Goal: Answer question/provide support: Share knowledge or assist other users

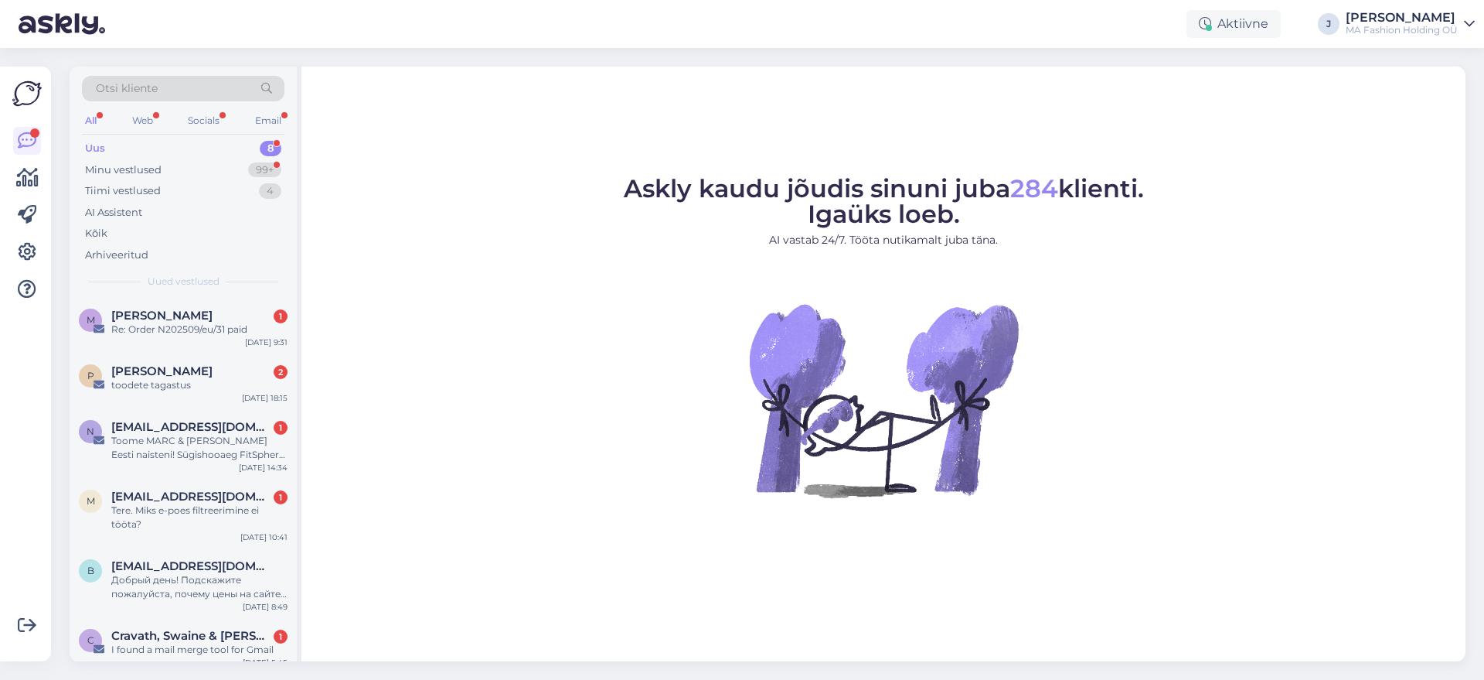
click at [158, 128] on div "All Web Socials Email" at bounding box center [183, 123] width 203 height 24
click at [153, 120] on div "Web" at bounding box center [142, 121] width 27 height 20
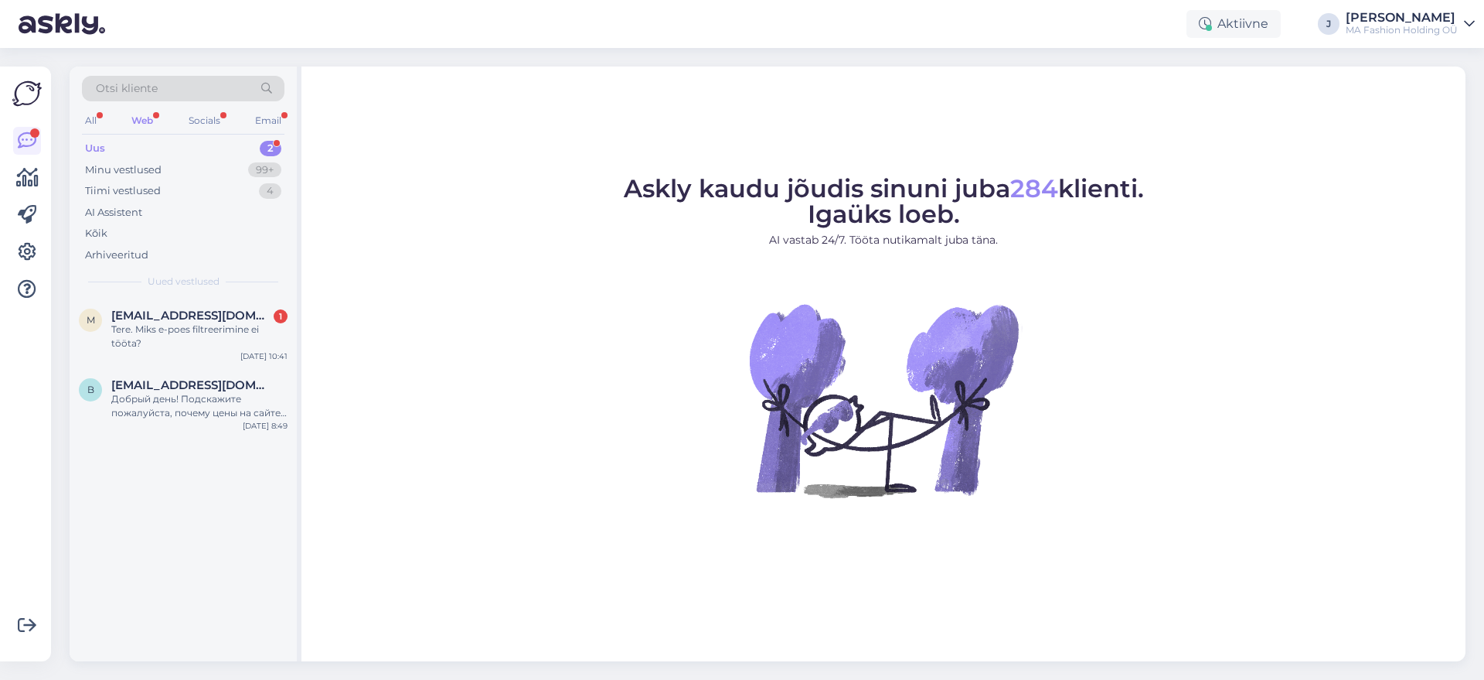
click at [187, 156] on div "Uus 2" at bounding box center [183, 149] width 203 height 22
click at [212, 175] on div "Minu vestlused 99+" at bounding box center [183, 170] width 203 height 22
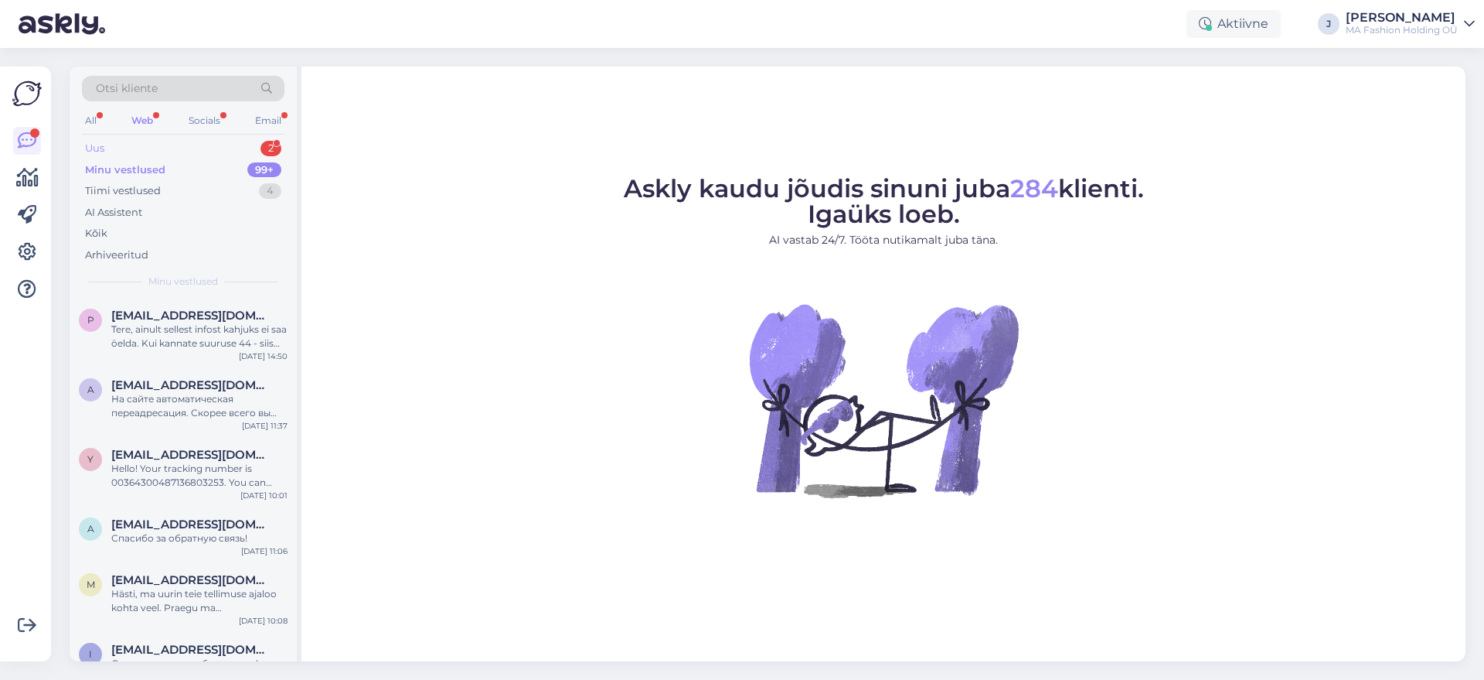
click at [213, 155] on div "Uus 2" at bounding box center [183, 149] width 203 height 22
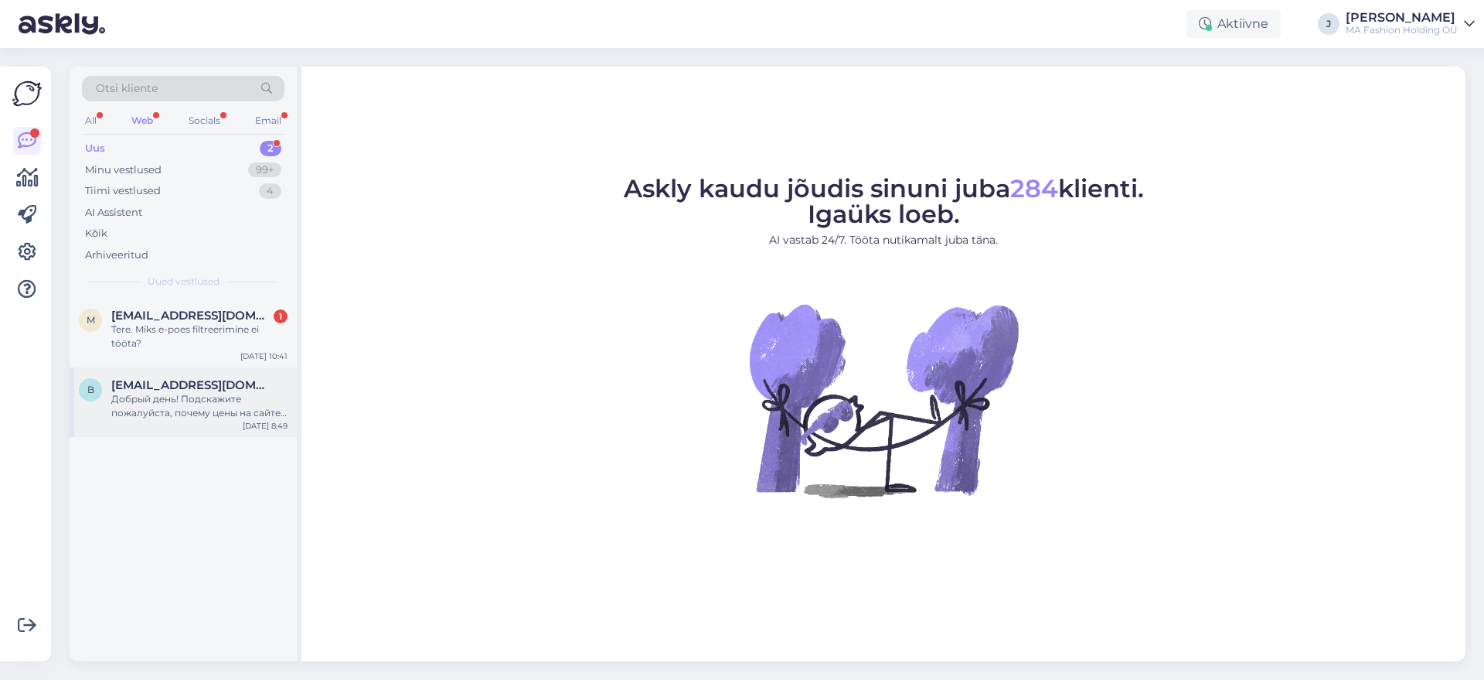
click at [230, 403] on div "Добрый день! Подскажите пожалуйста, почему цены на сайте не в рублях?" at bounding box center [199, 406] width 176 height 28
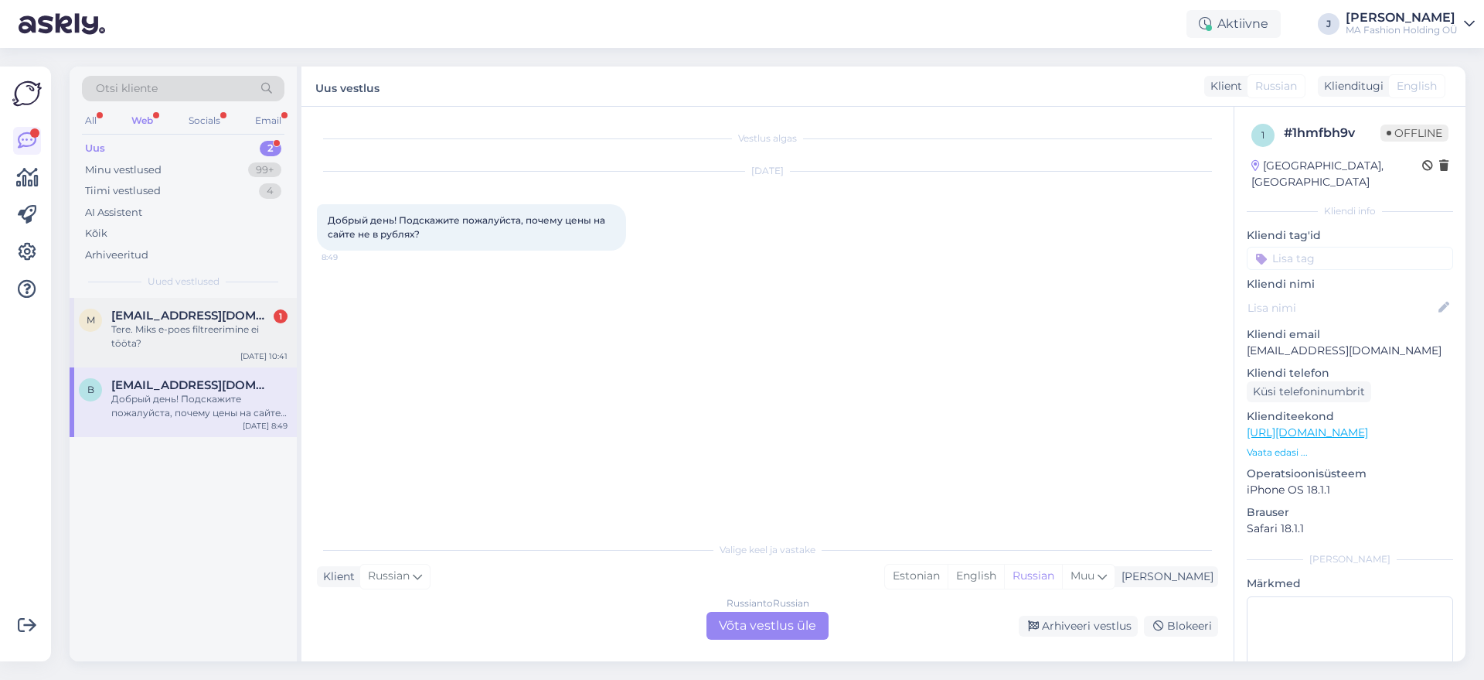
click at [237, 348] on div "Tere. Miks e-poes filtreerimine ei tööta?" at bounding box center [199, 336] width 176 height 28
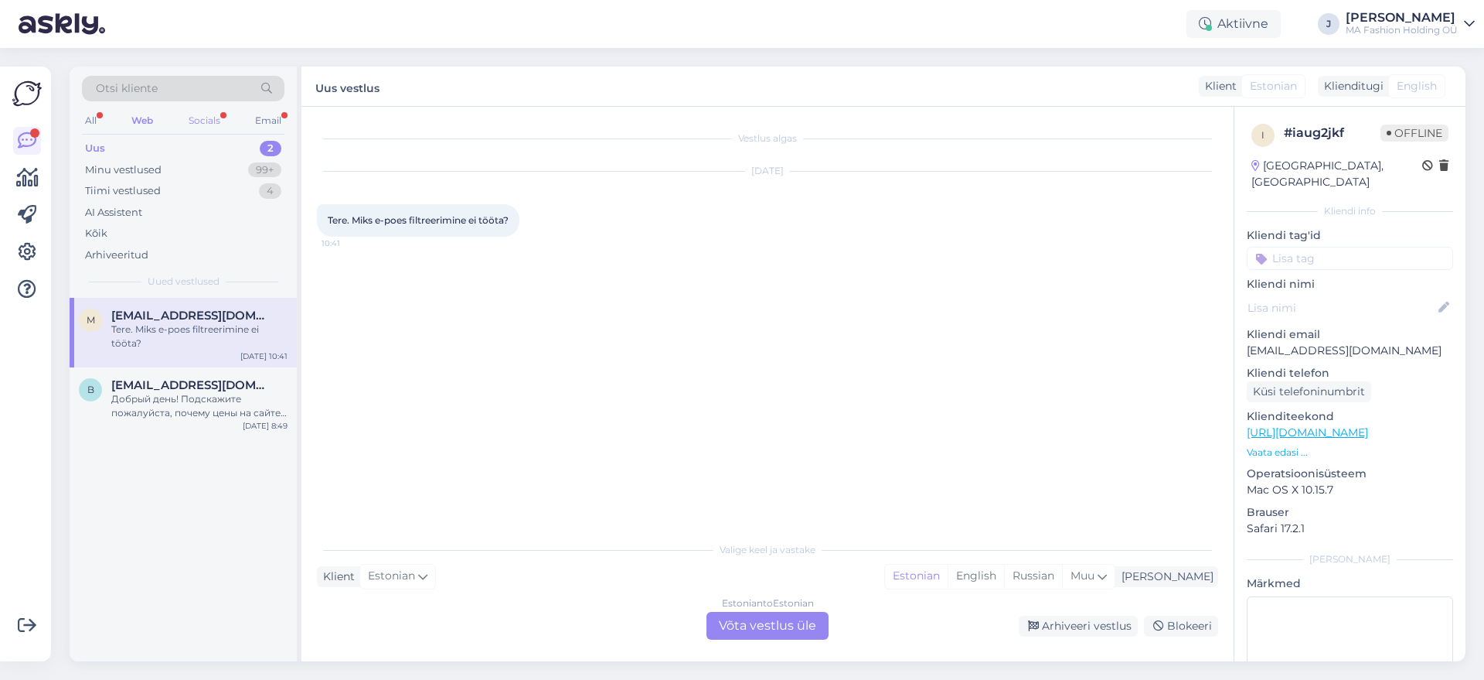
click at [223, 121] on div "Socials" at bounding box center [205, 121] width 38 height 20
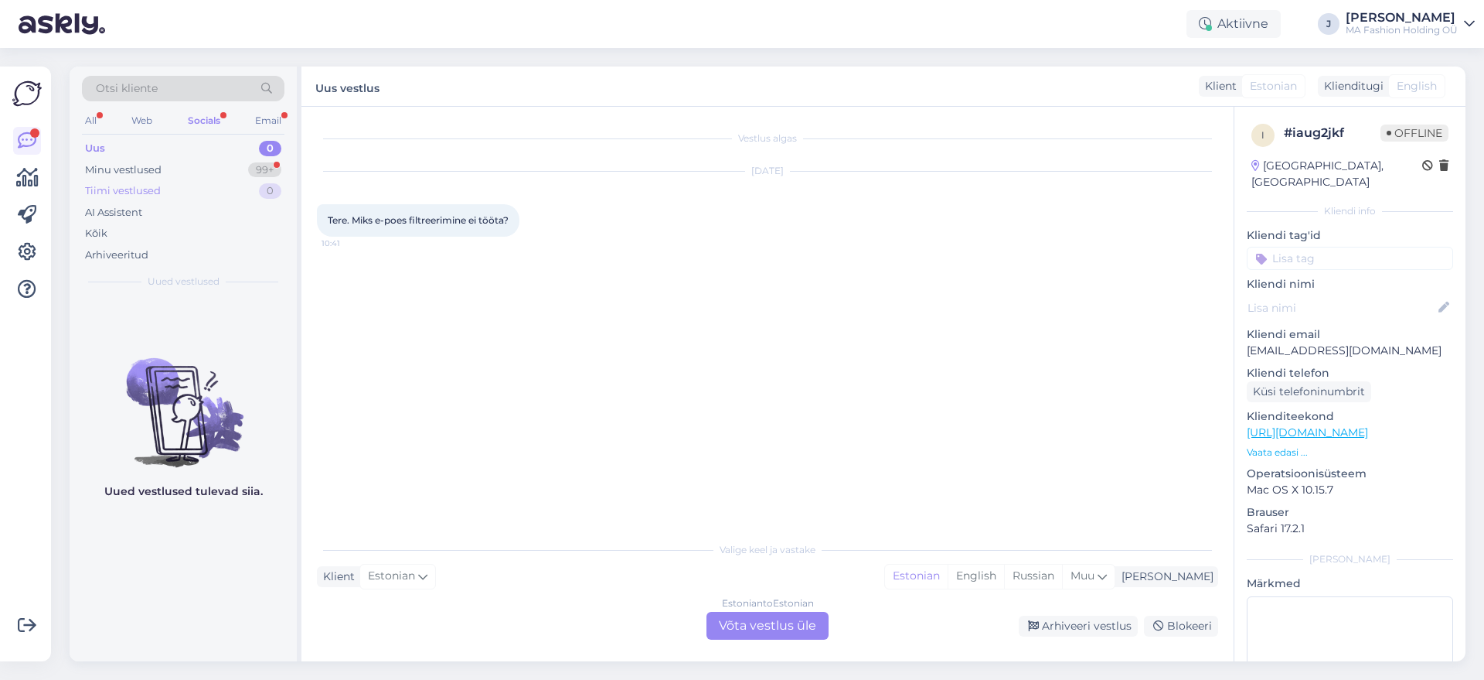
click at [197, 189] on div "Tiimi vestlused 0" at bounding box center [183, 191] width 203 height 22
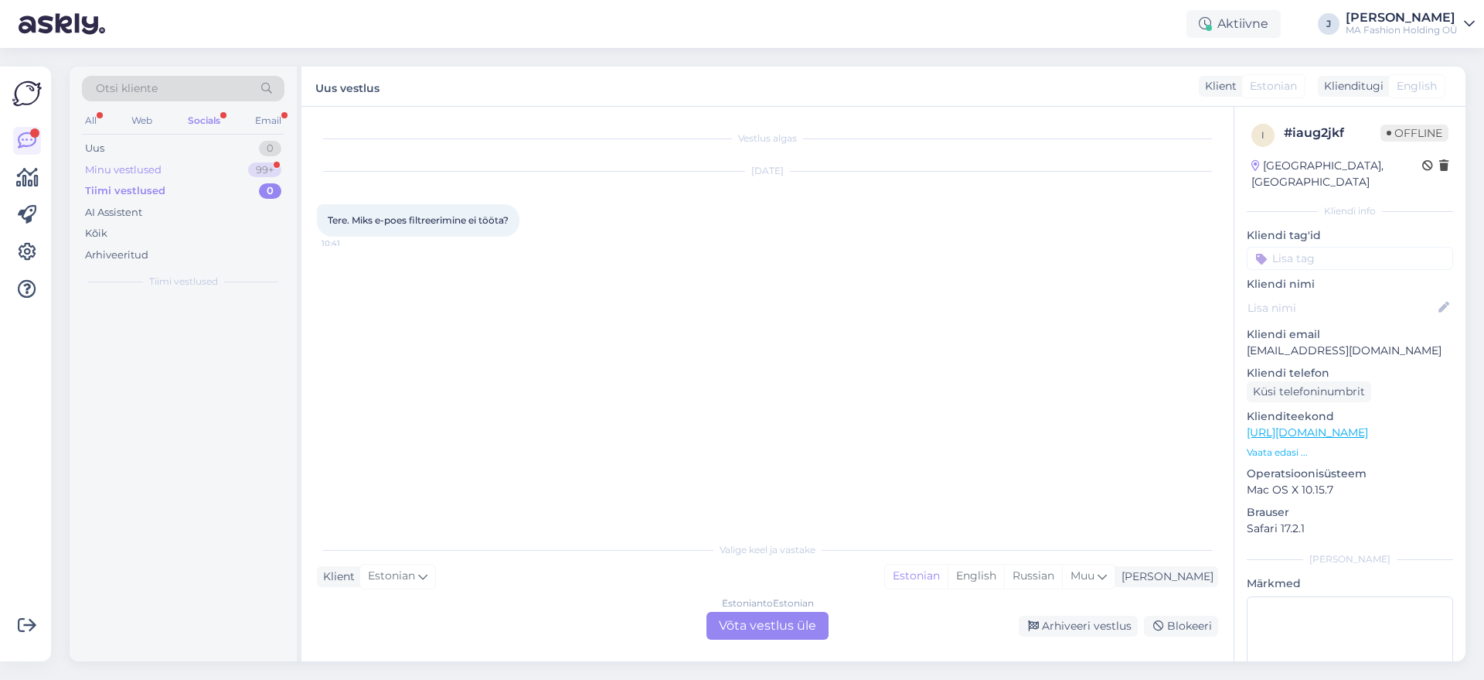
click at [198, 165] on div "Minu vestlused 99+" at bounding box center [183, 170] width 203 height 22
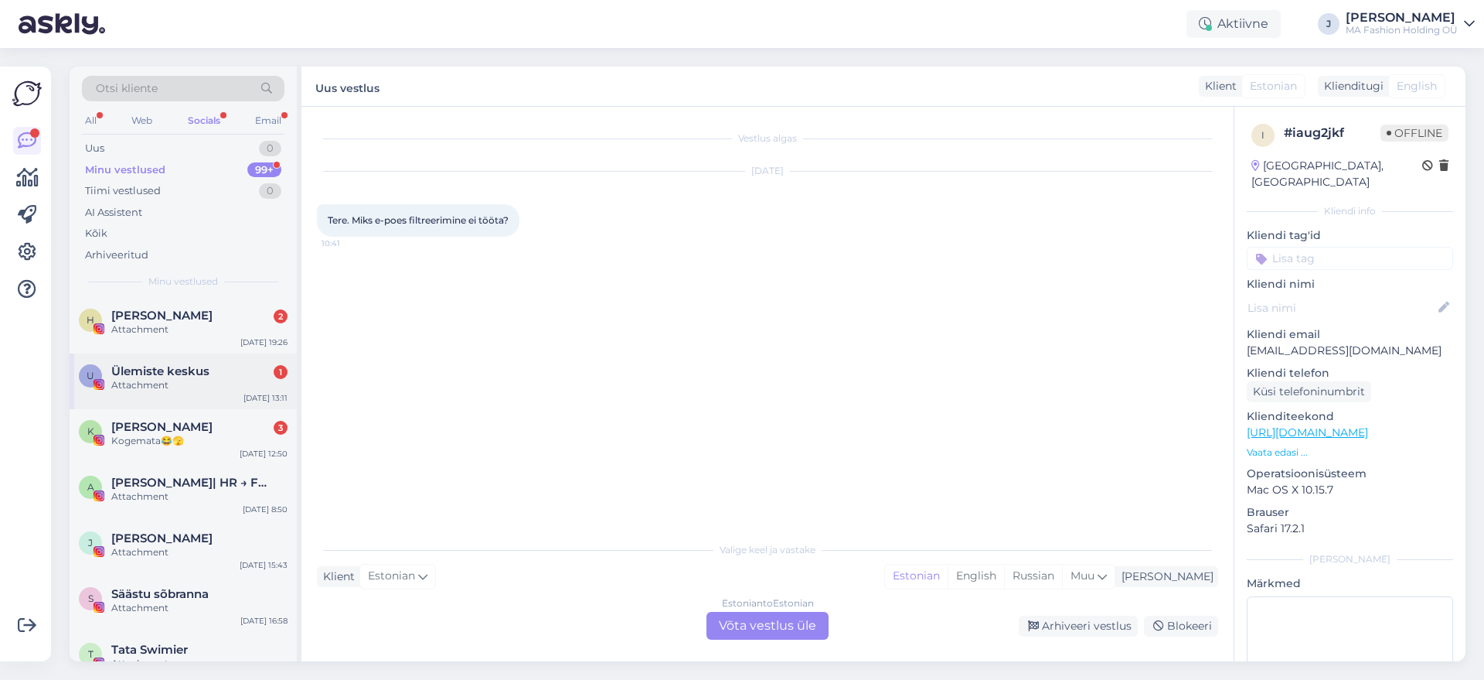
click at [240, 359] on div "U Ülemiste keskus 1 Attachment [DATE] 13:11" at bounding box center [183, 381] width 227 height 56
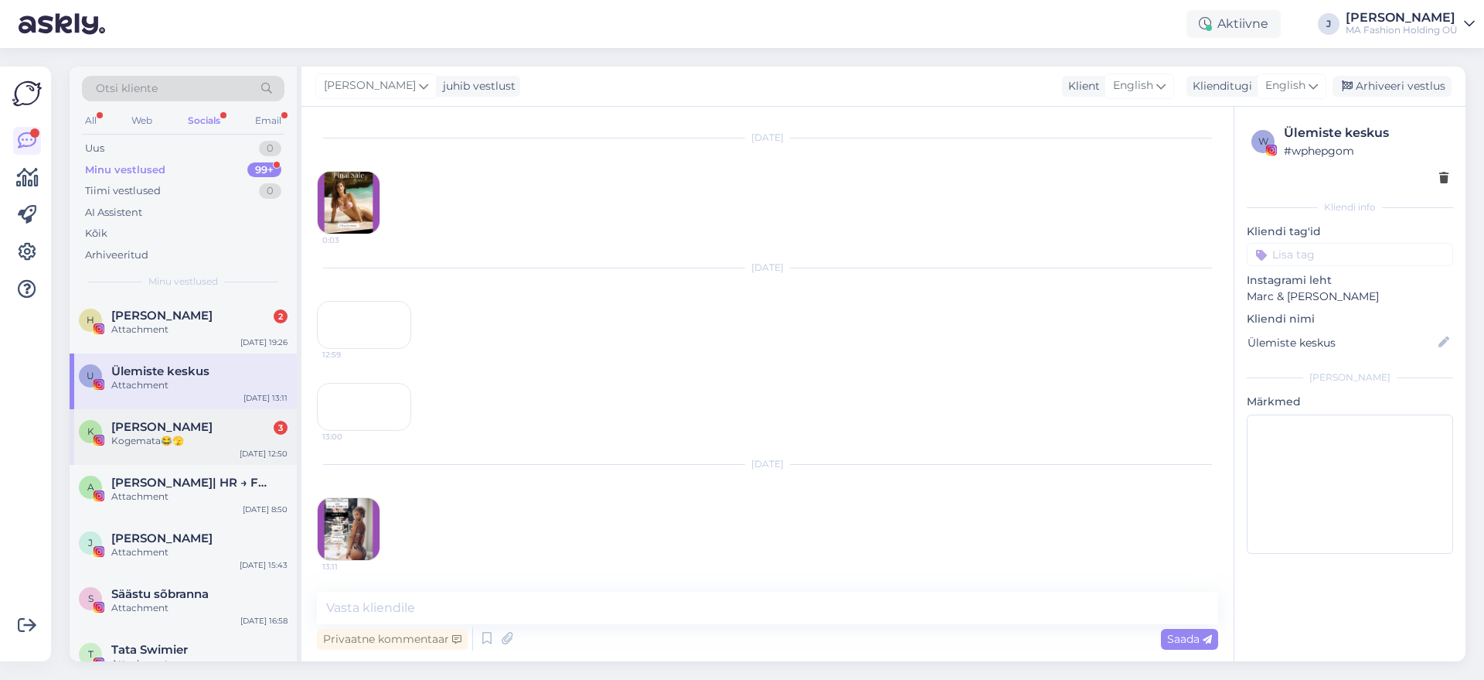
click at [233, 415] on div "K [PERSON_NAME] 3 Kogemata😂🫣 [DATE] 12:50" at bounding box center [183, 437] width 227 height 56
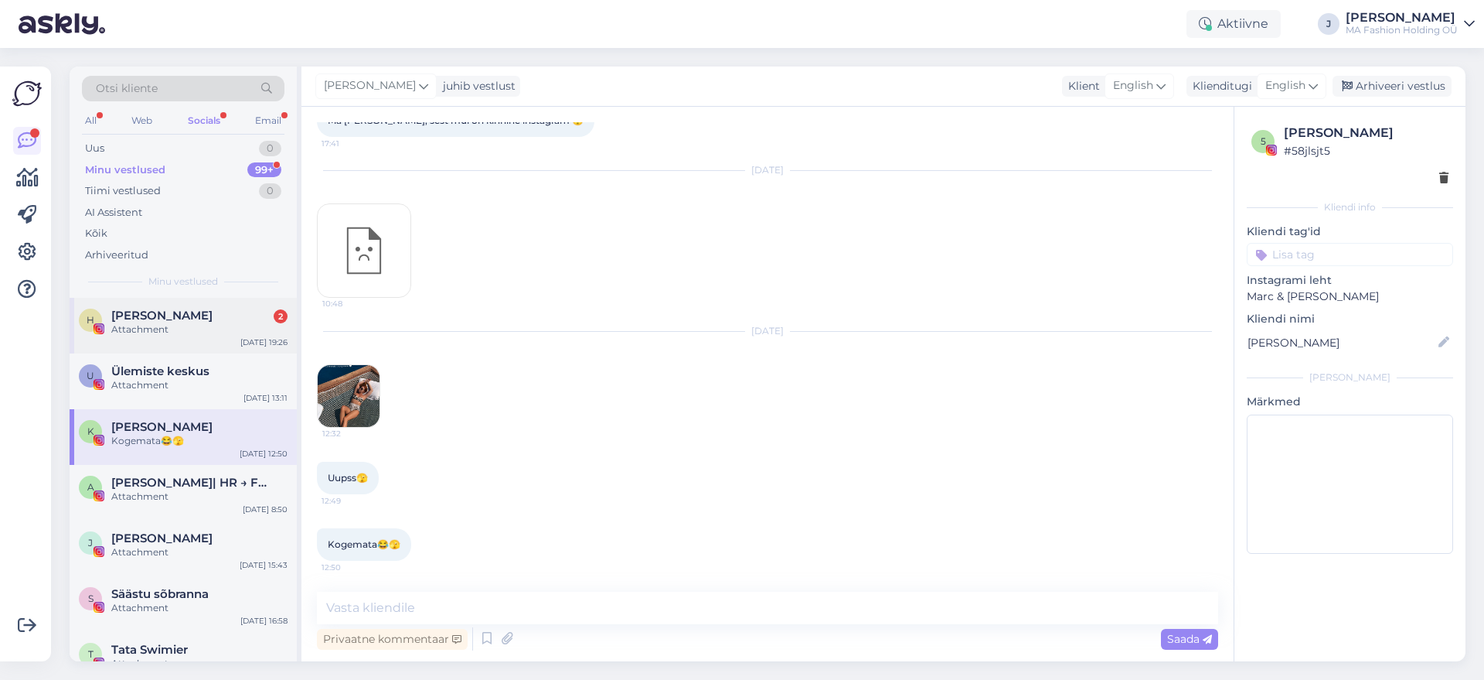
click at [223, 348] on div "[PERSON_NAME] 2 Attachment [DATE] 19:26" at bounding box center [183, 326] width 227 height 56
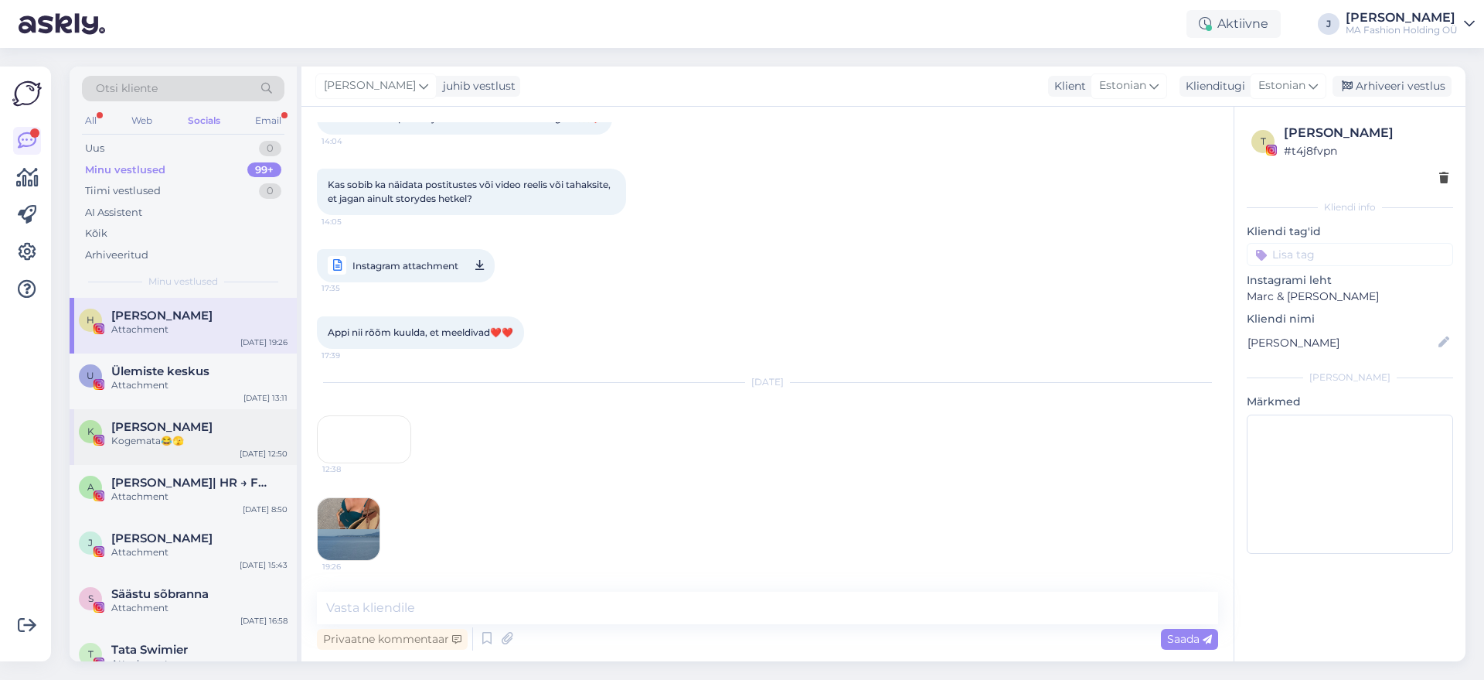
click at [236, 424] on div "[PERSON_NAME]" at bounding box center [199, 427] width 176 height 14
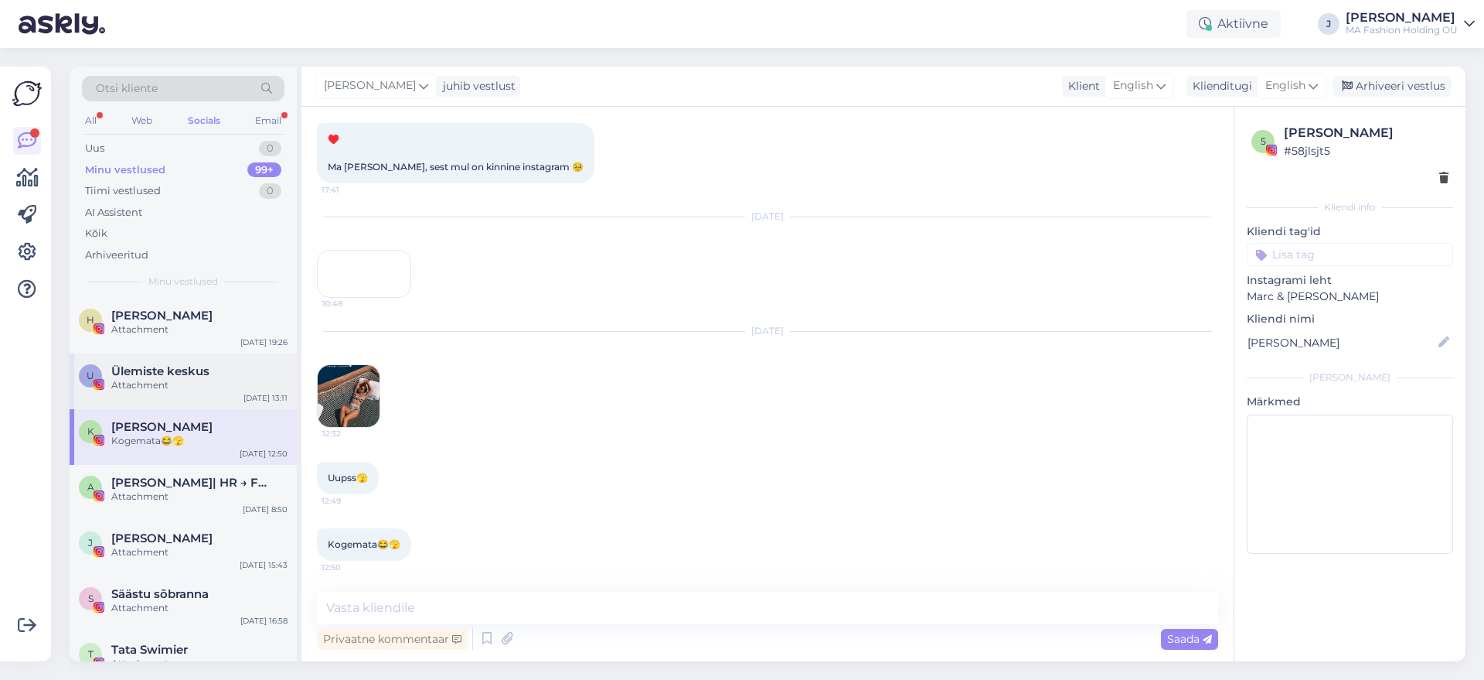
scroll to position [225, 0]
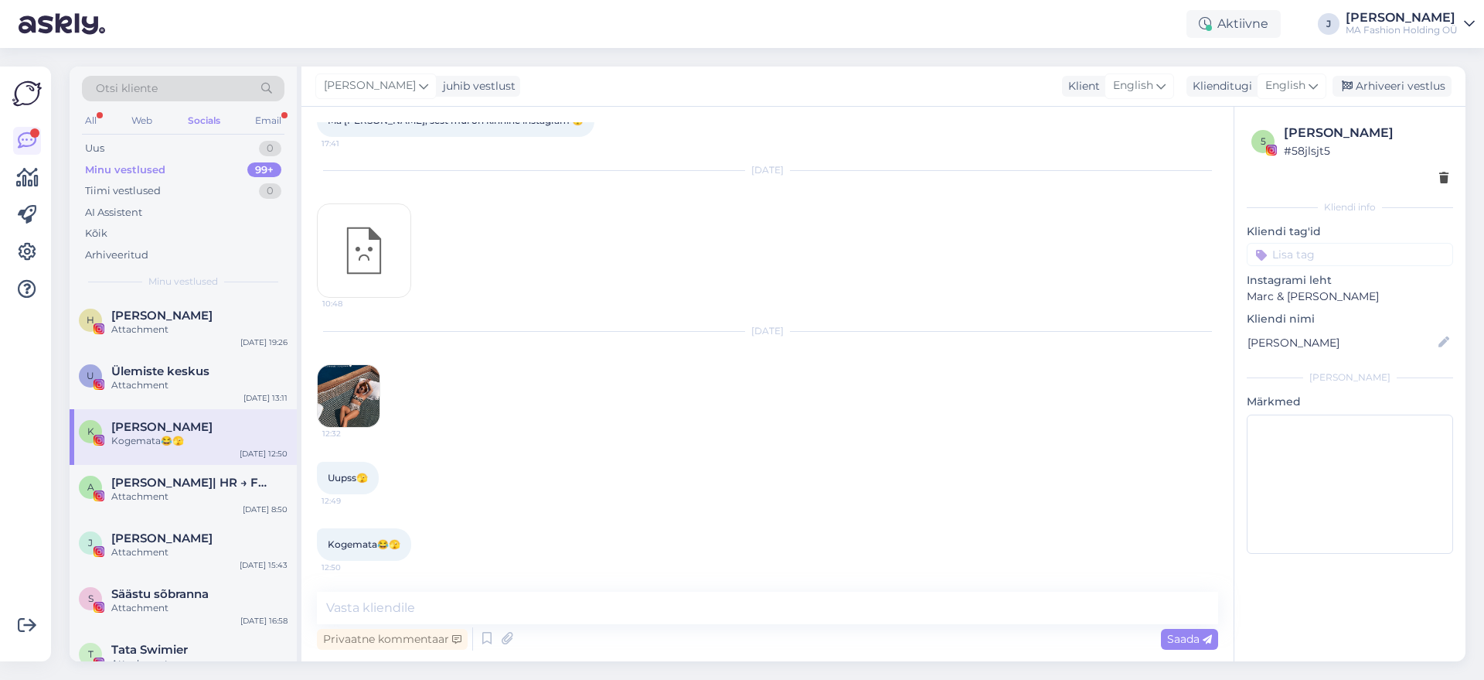
click at [330, 402] on img at bounding box center [349, 396] width 62 height 62
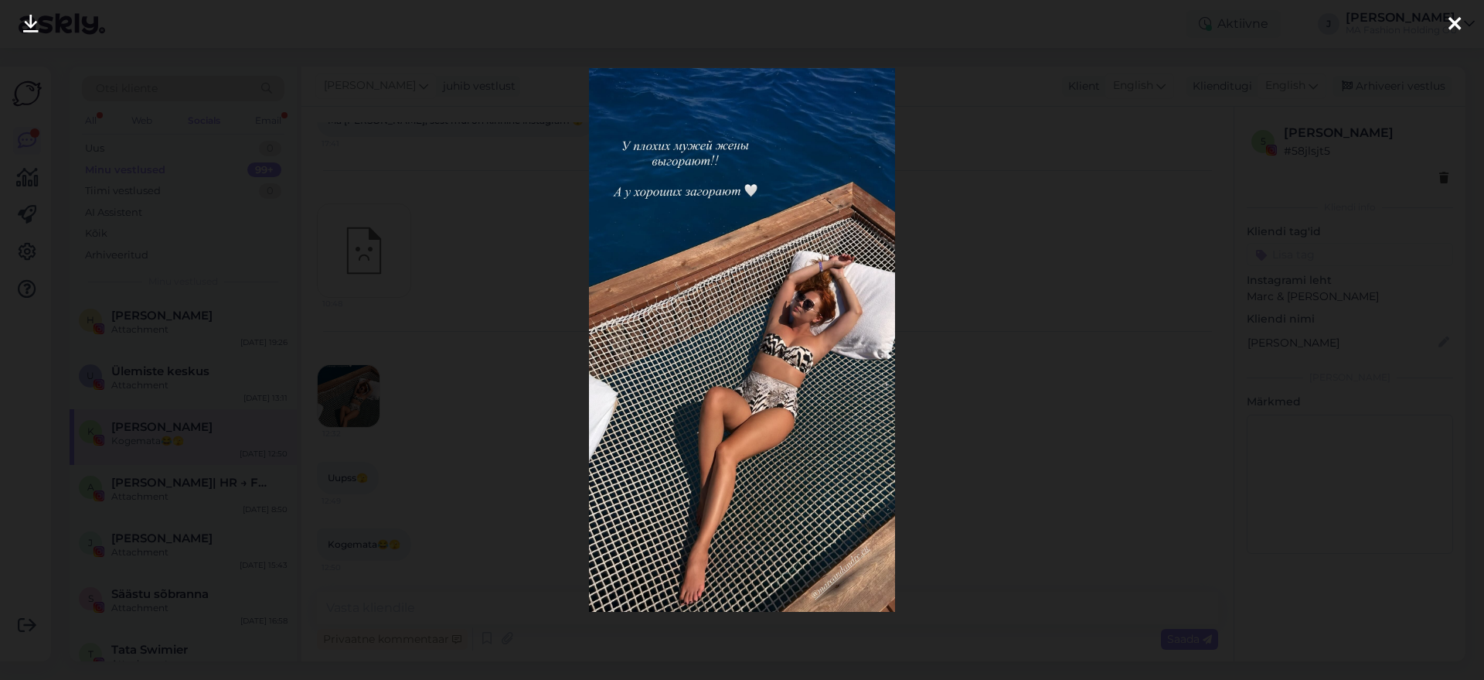
click at [1104, 271] on div at bounding box center [742, 340] width 1484 height 680
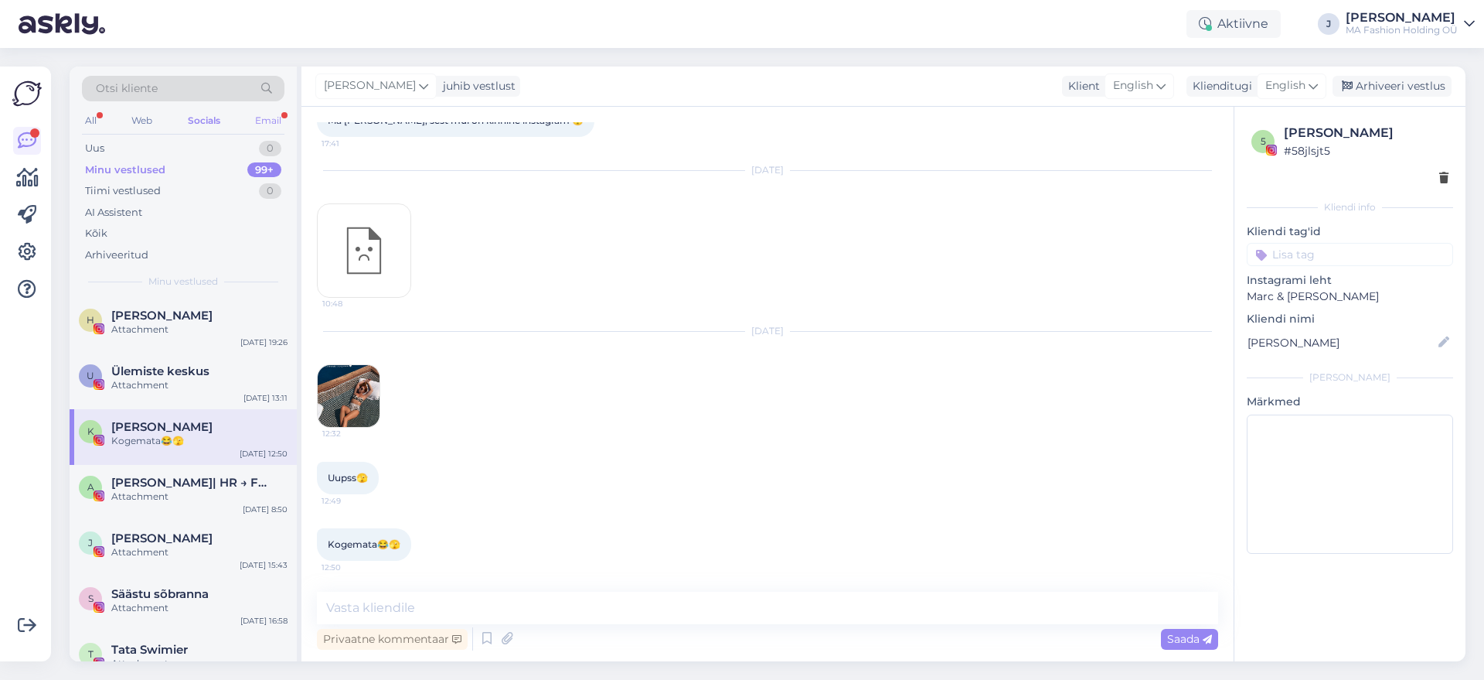
click at [274, 128] on div "Email" at bounding box center [268, 121] width 32 height 20
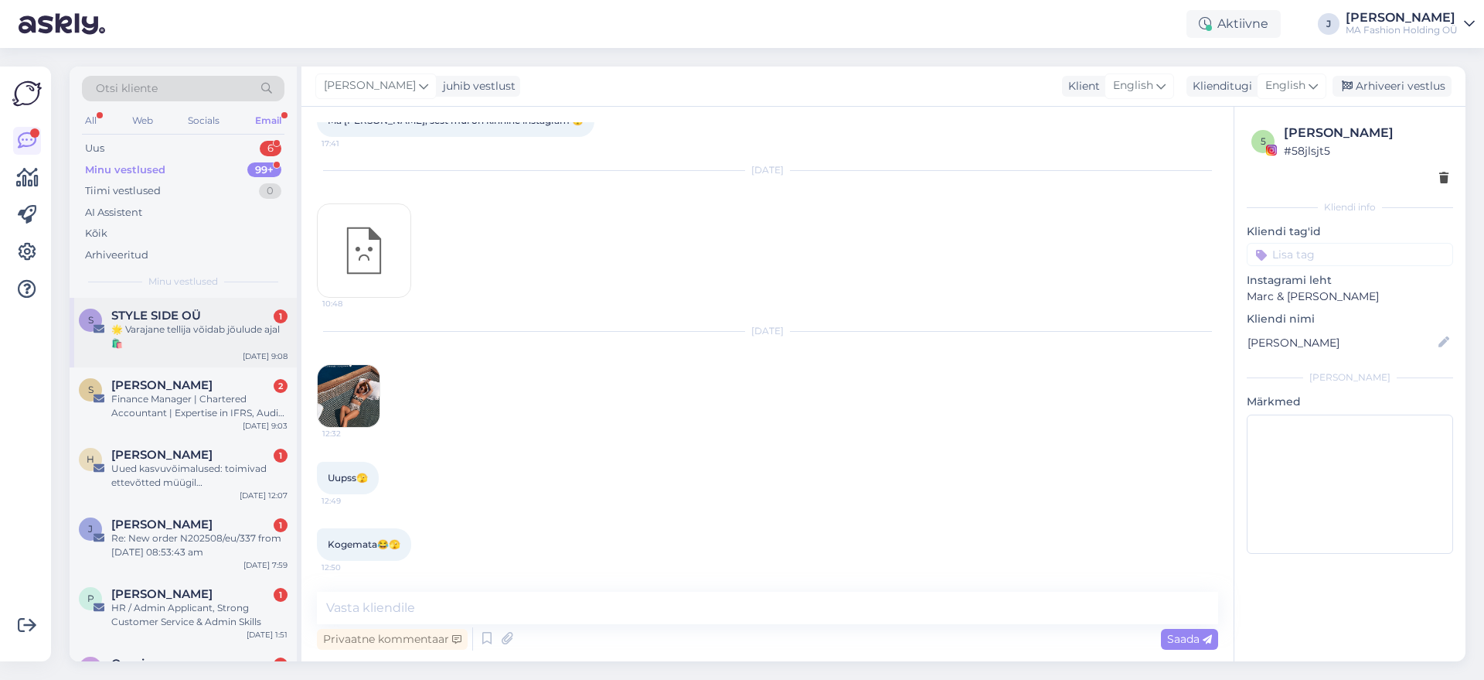
click at [234, 300] on div "S STYLE SIDE OÜ 1 🌟 Varajane tellija võidab jõulude ajal 🛍️ [DATE] 9:08" at bounding box center [183, 333] width 227 height 70
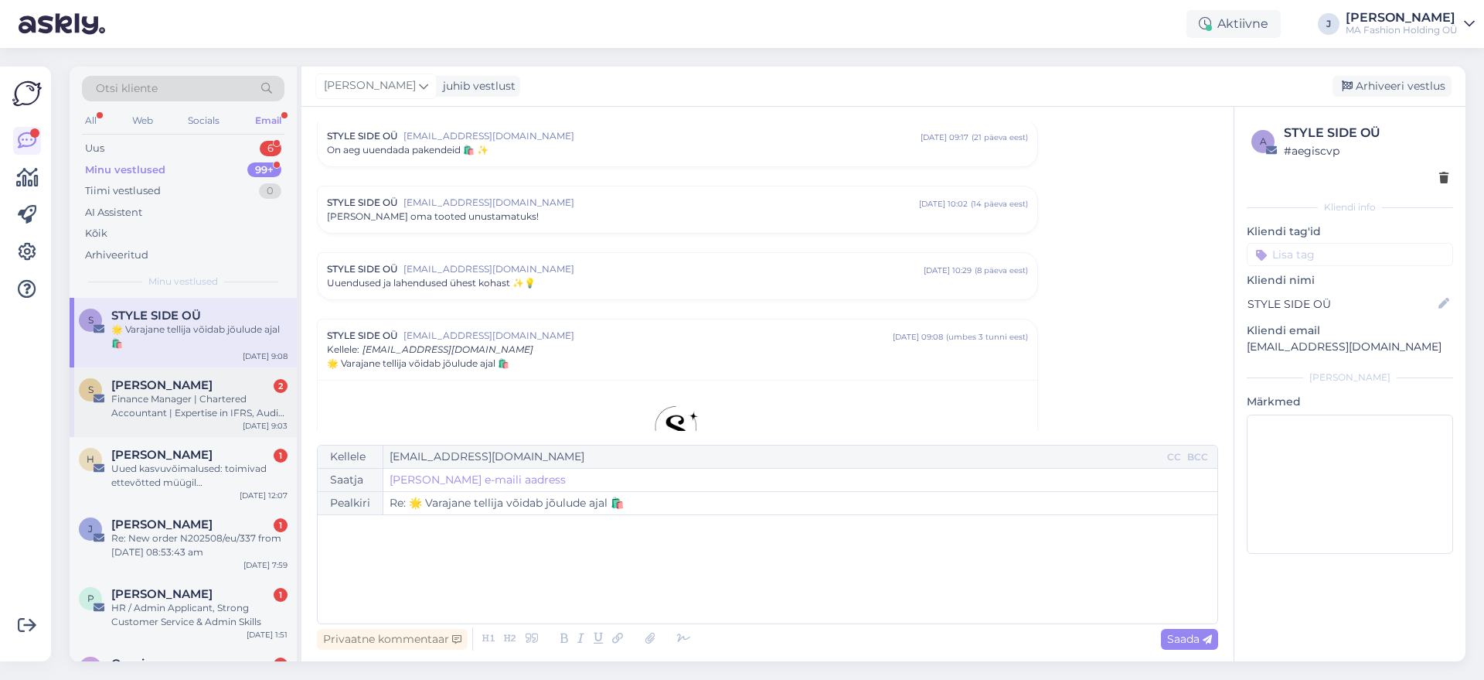
click at [234, 382] on div "[PERSON_NAME] 2" at bounding box center [199, 385] width 176 height 14
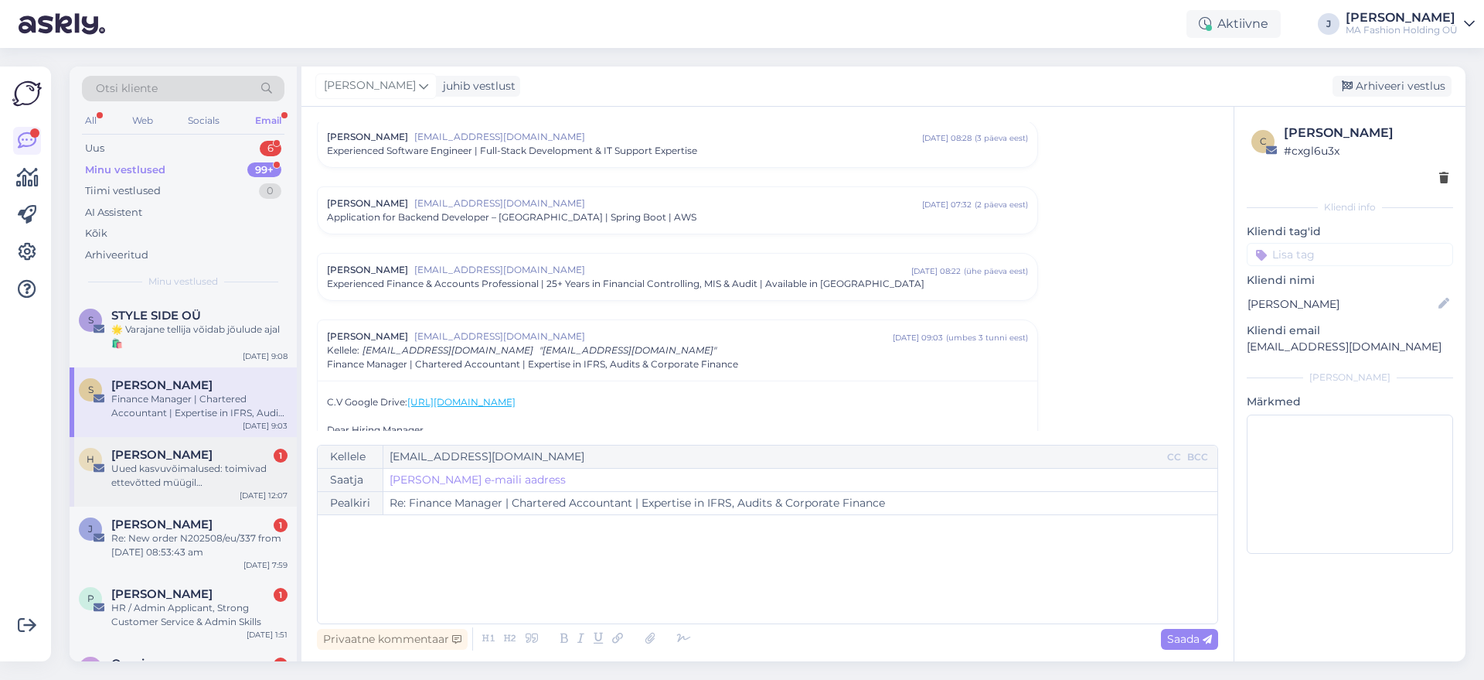
click at [248, 483] on div "Uued kasvuvõimalused: toimivad ettevõtted müügil [GEOGRAPHIC_DATA]" at bounding box center [199, 476] width 176 height 28
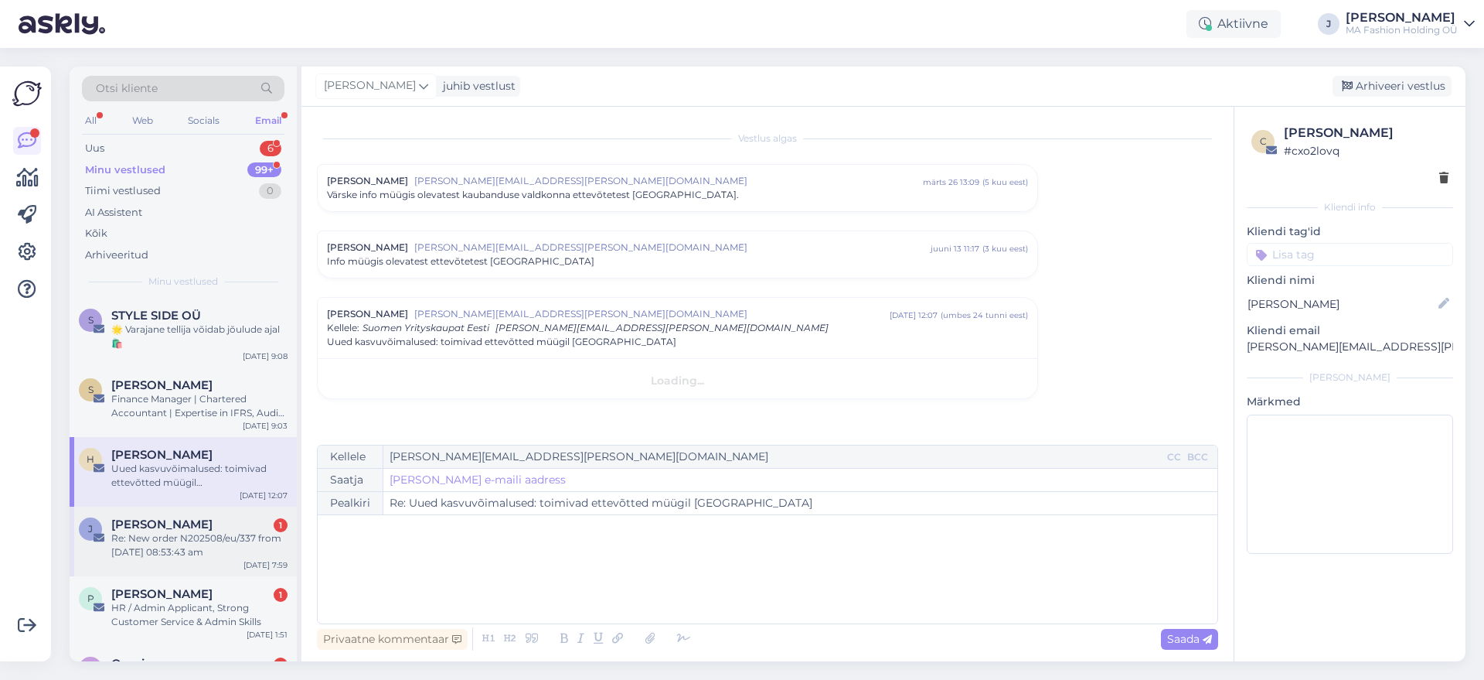
scroll to position [0, 0]
click at [264, 550] on div "Re: New order N202508/eu/337 from [DATE] 08:53:43 am" at bounding box center [199, 545] width 176 height 28
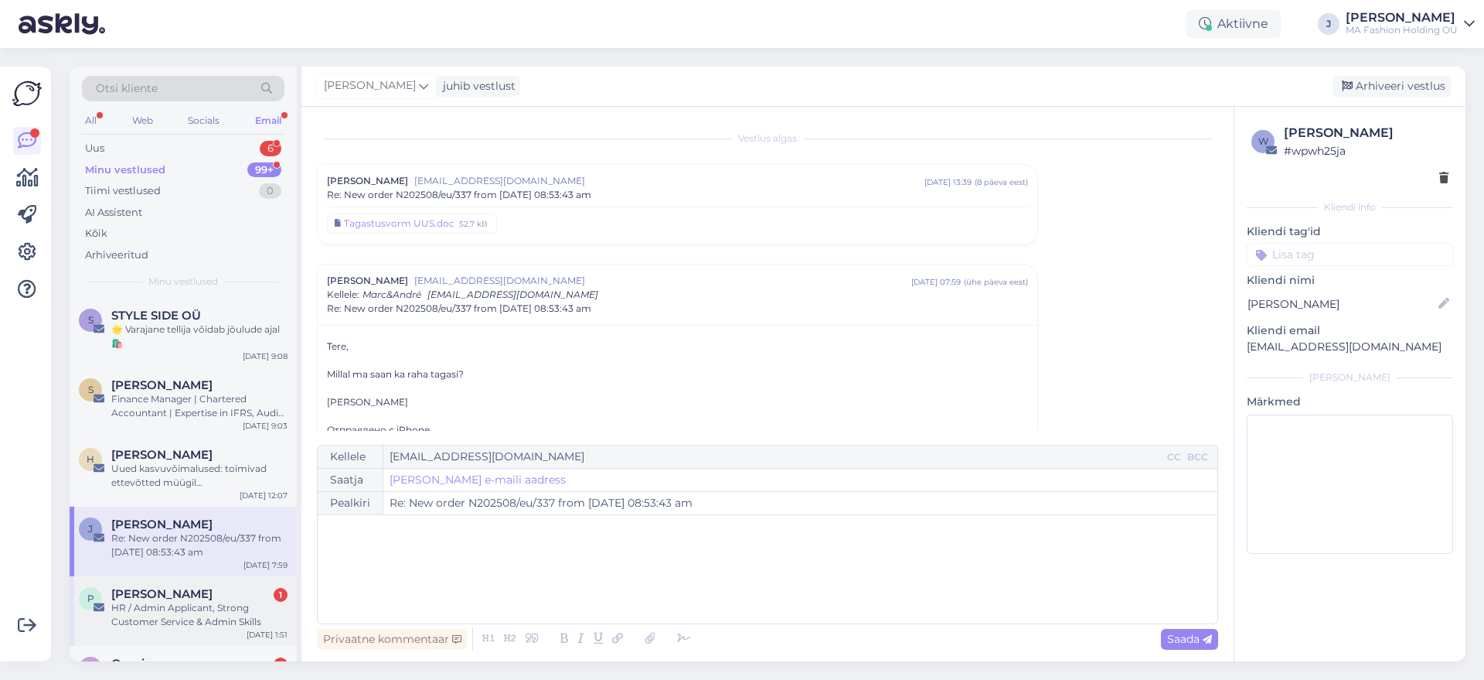
click at [276, 616] on div "HR / Admin Applicant, Strong Customer Service & Admin Skills" at bounding box center [199, 615] width 176 height 28
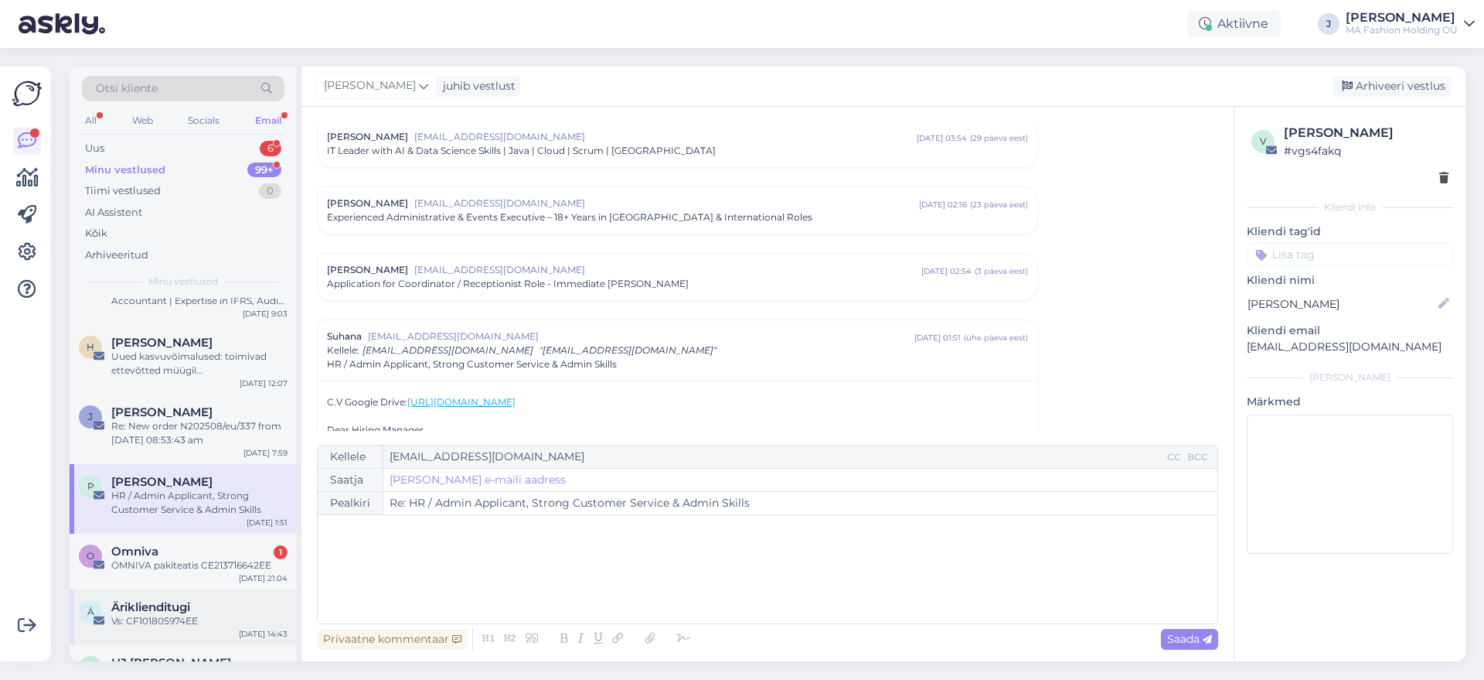
scroll to position [193, 0]
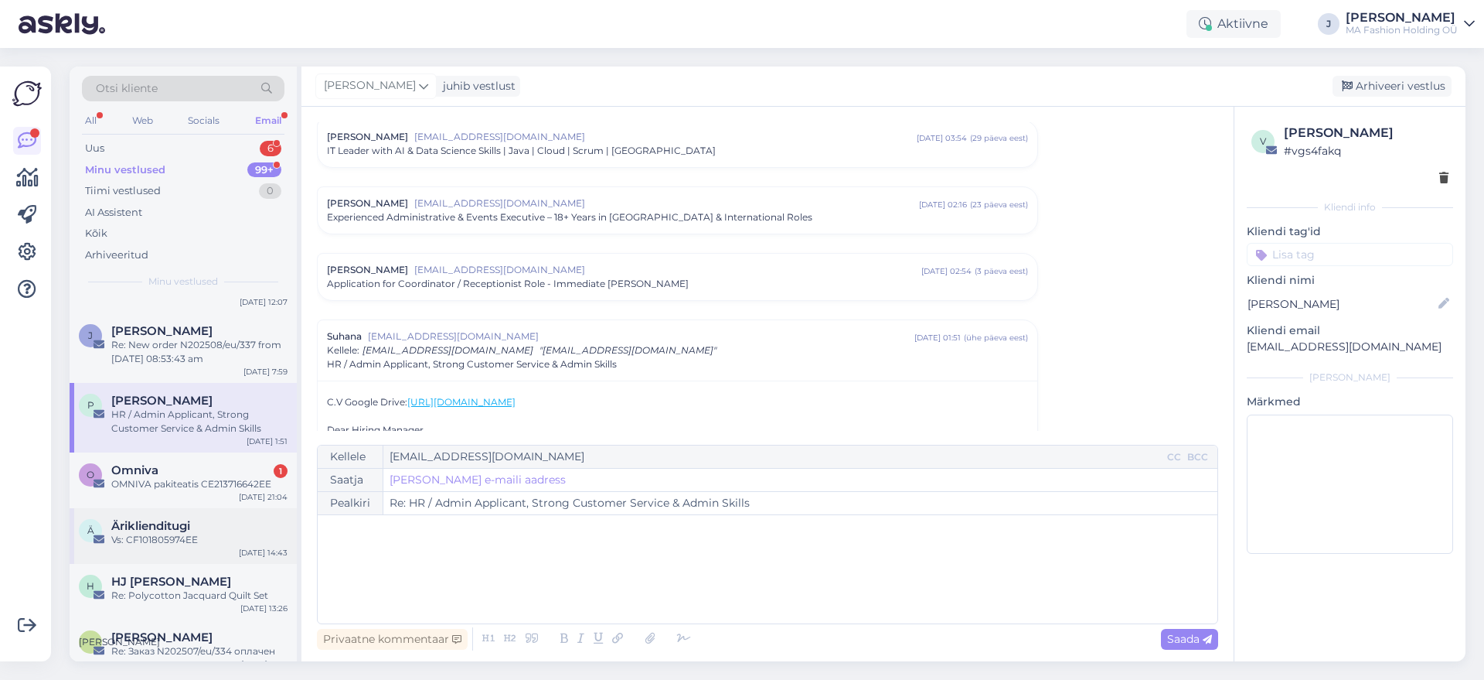
click at [238, 545] on div "Vs: CF101805974EE" at bounding box center [199, 540] width 176 height 14
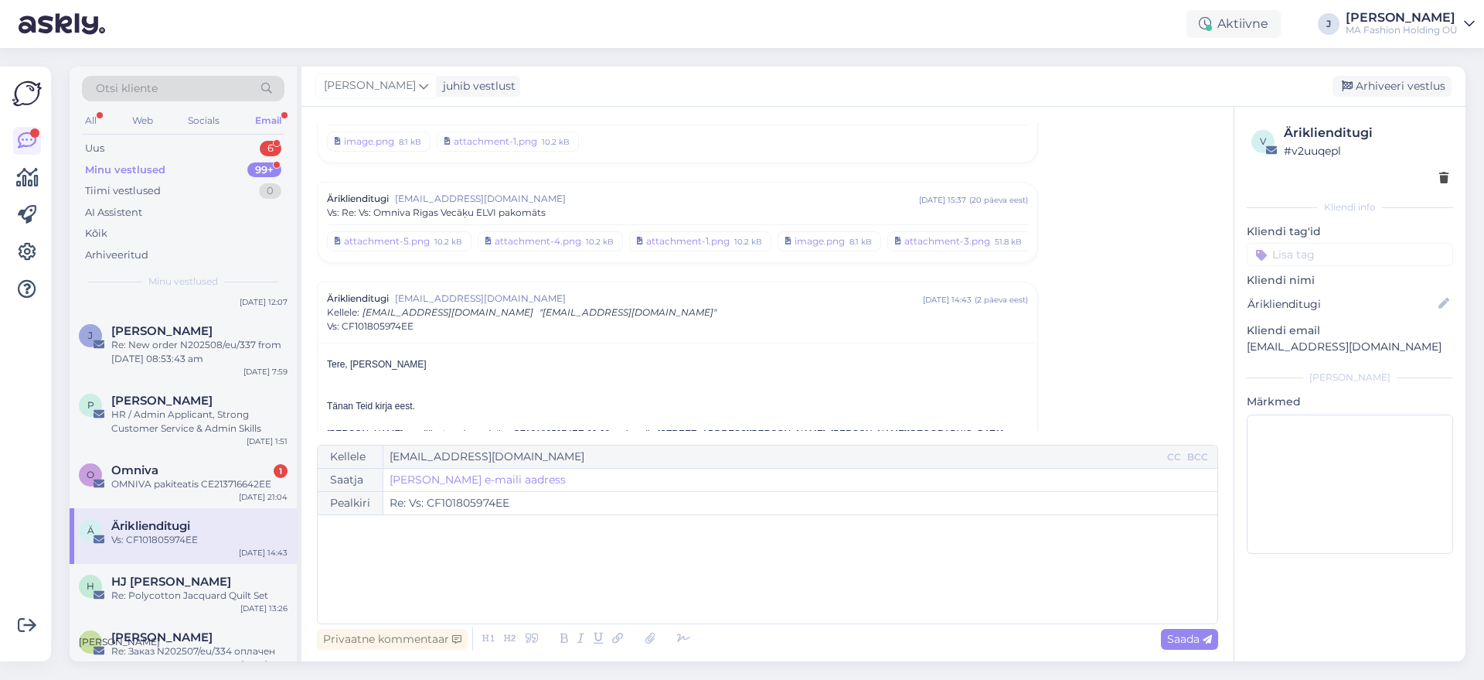
click at [234, 521] on div "Äriklienditugi" at bounding box center [199, 526] width 176 height 14
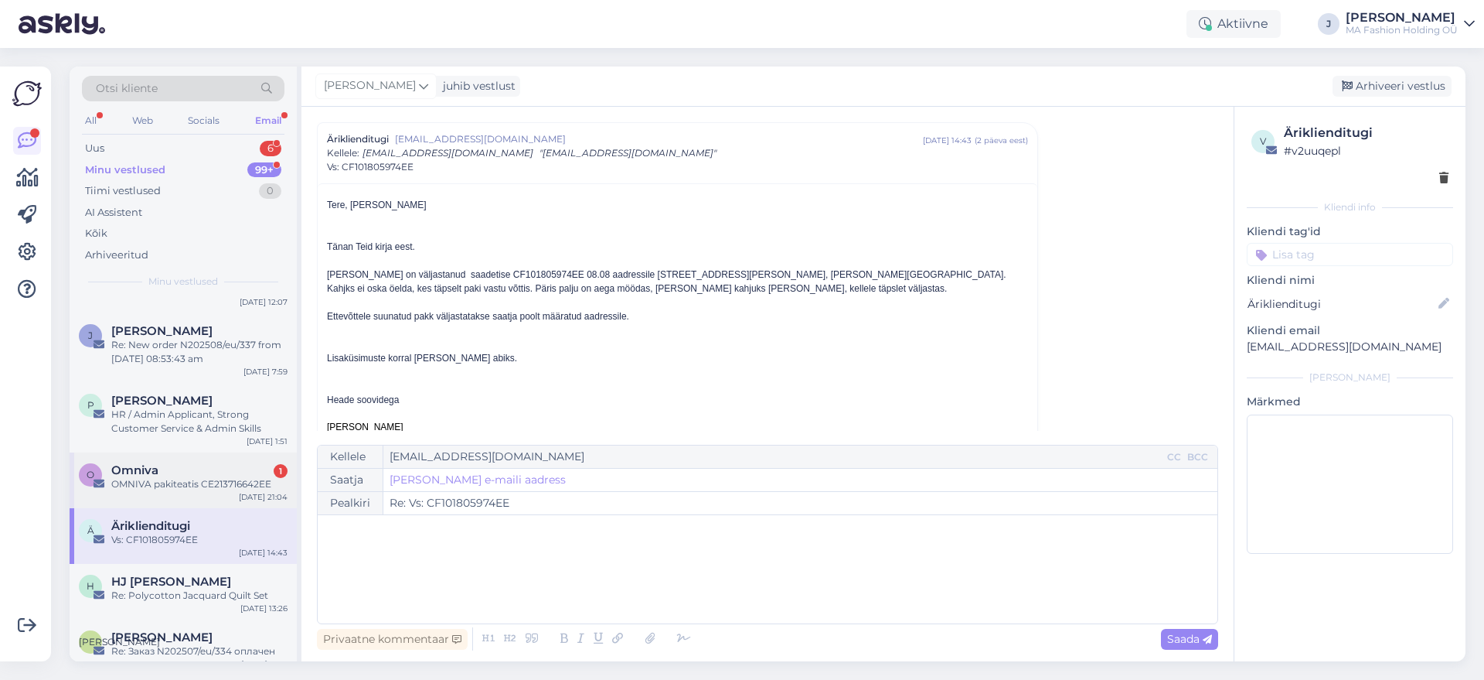
click at [227, 467] on div "Omniva 1" at bounding box center [199, 470] width 176 height 14
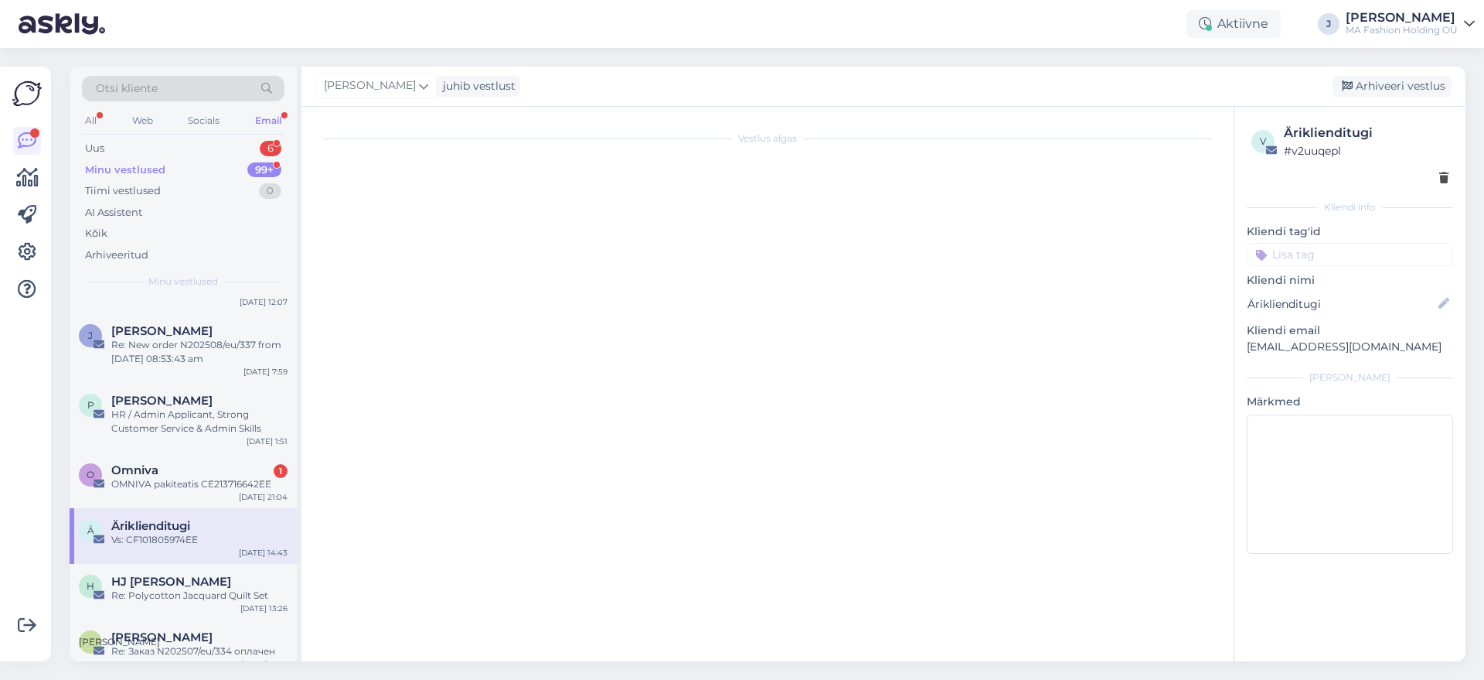
scroll to position [6427, 0]
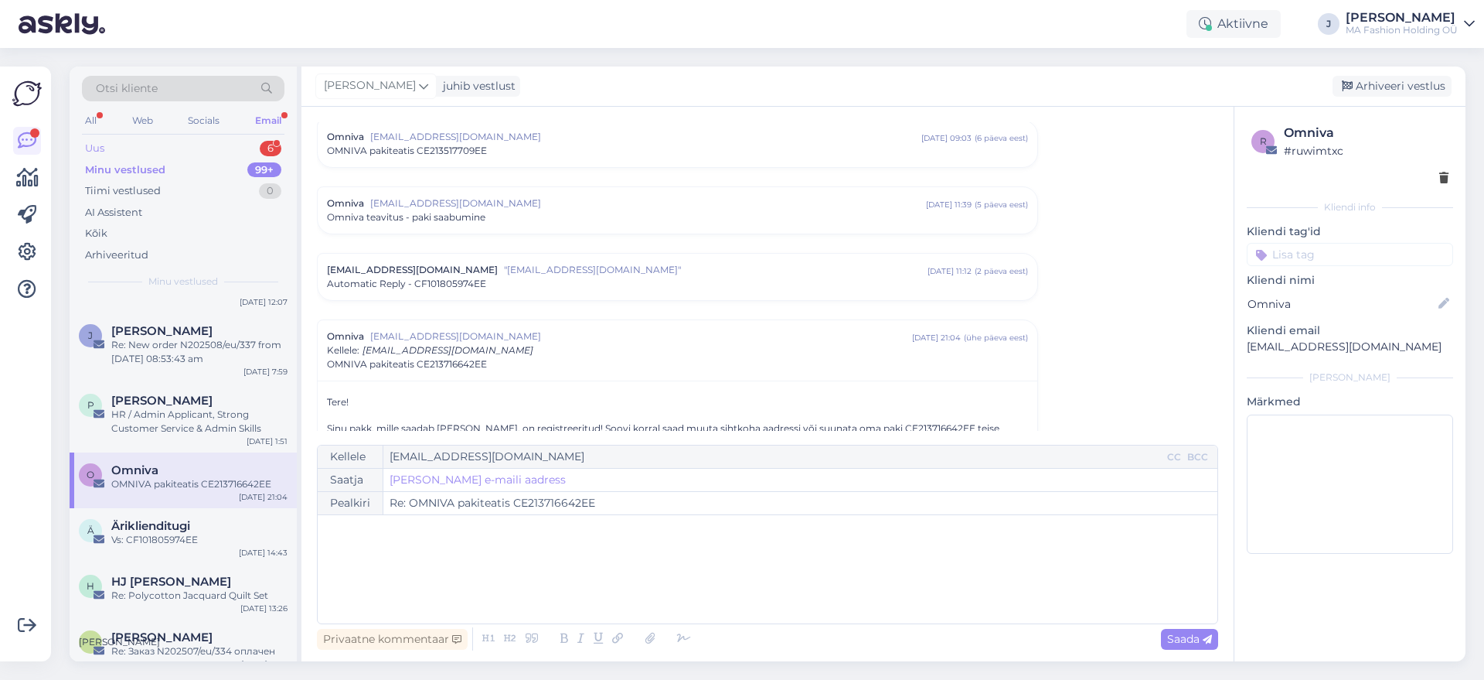
click at [206, 151] on div "Uus 6" at bounding box center [183, 149] width 203 height 22
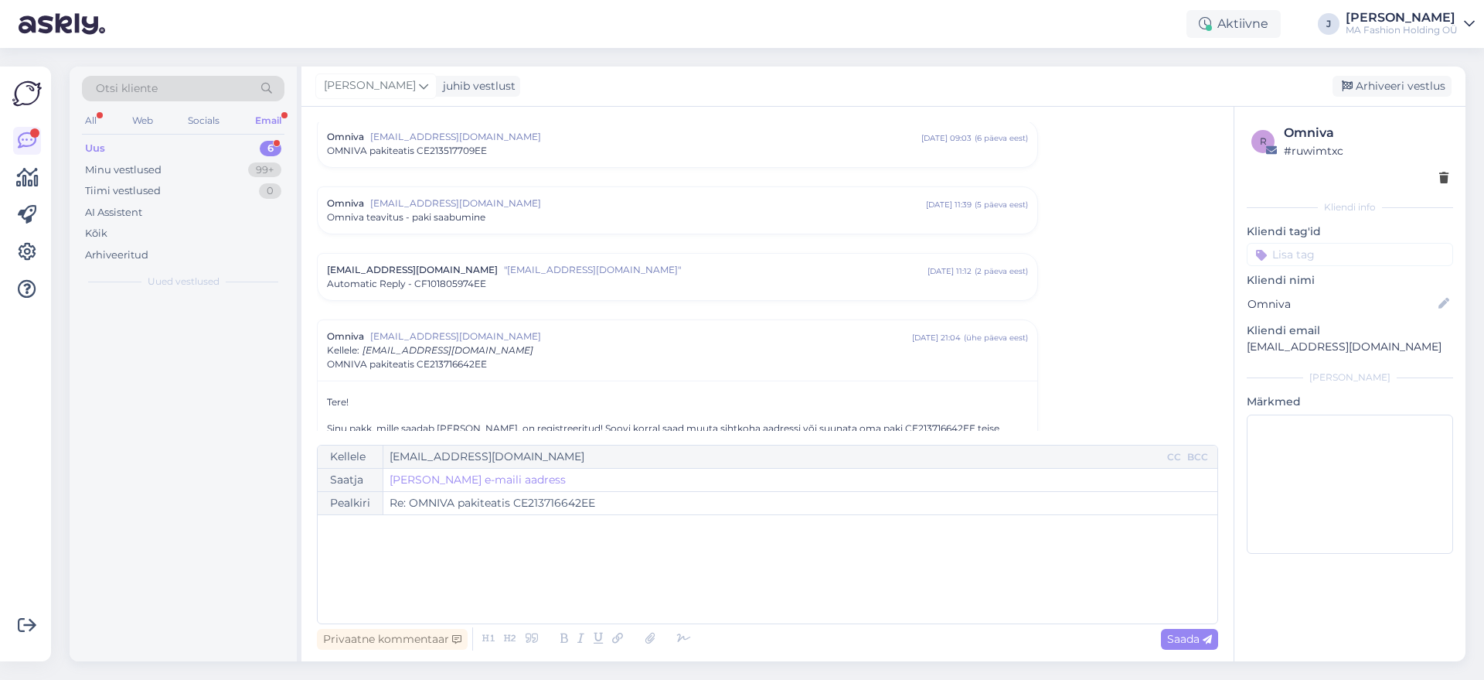
scroll to position [0, 0]
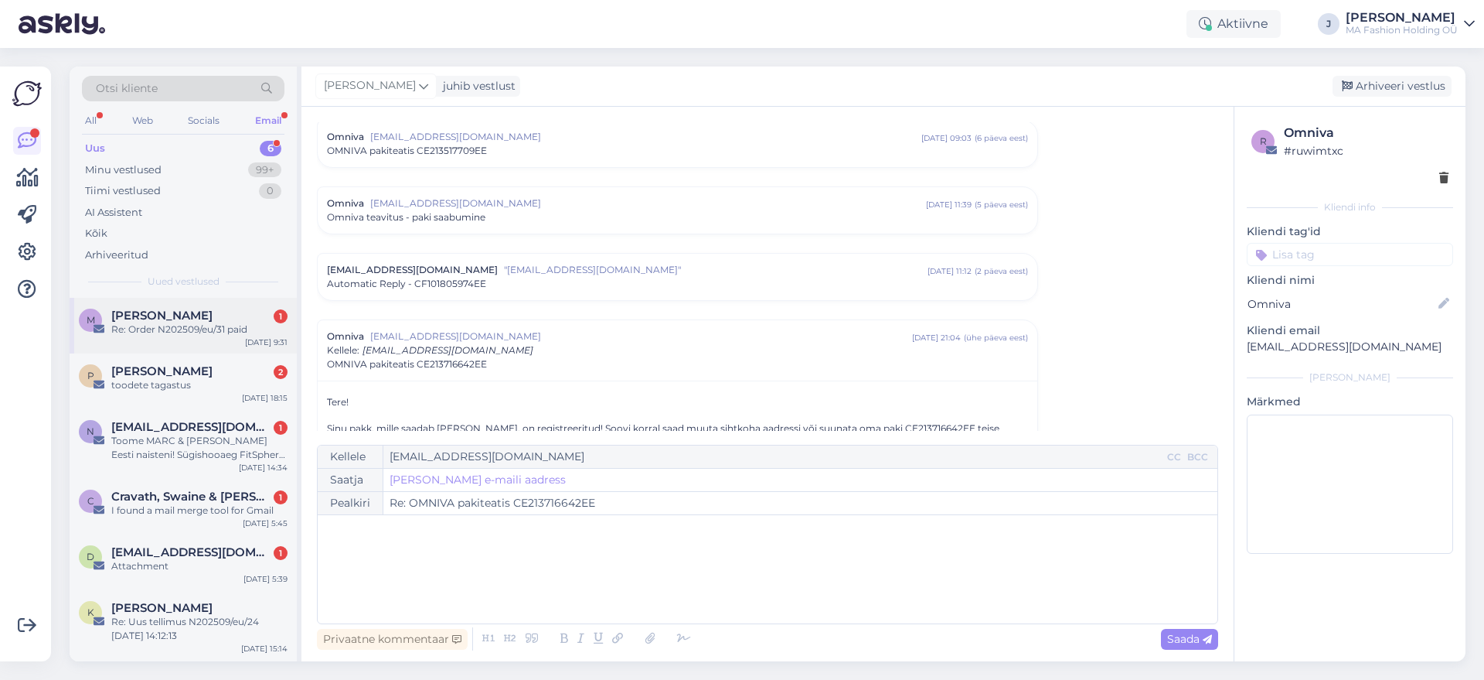
click at [196, 326] on div "Re: Order N202509/eu/31 paid" at bounding box center [199, 329] width 176 height 14
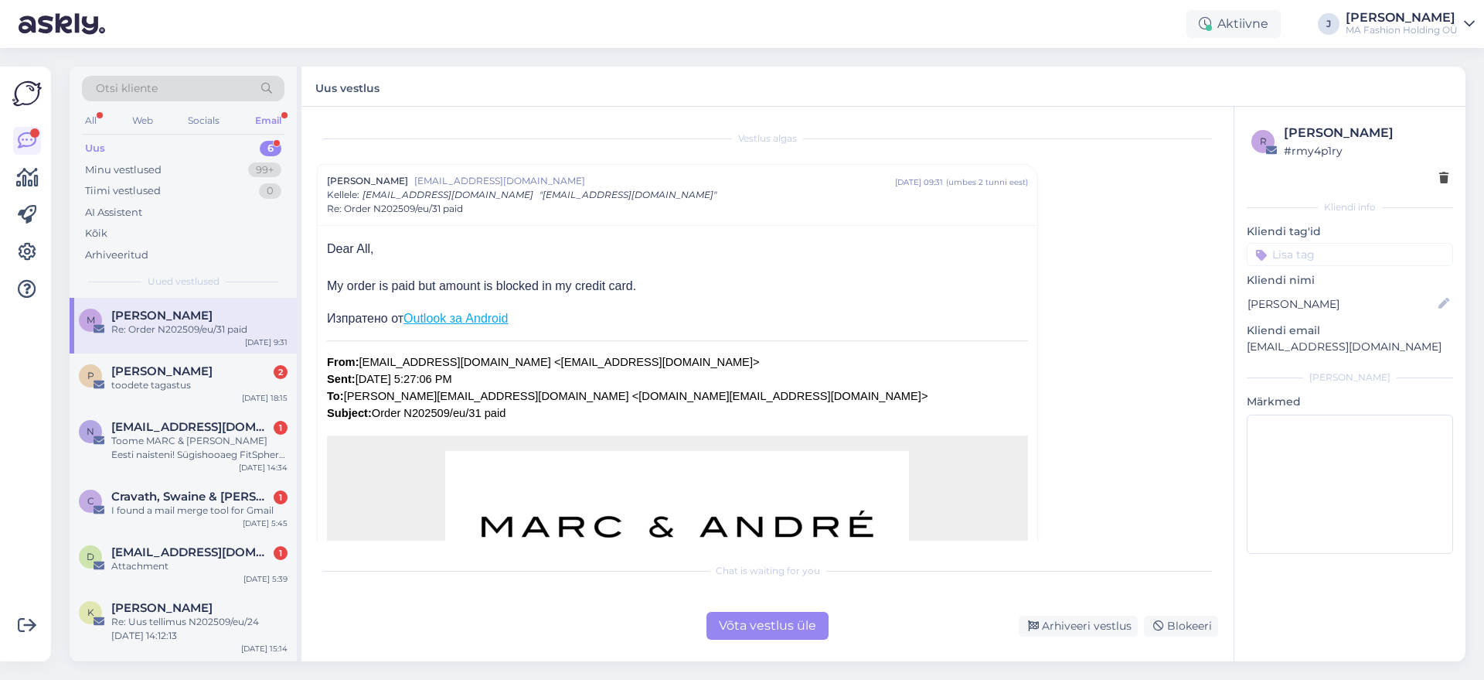
click at [741, 595] on div "Chat is waiting for you Võta vestlus üle Arhiveeri vestlus Blokeeri" at bounding box center [767, 596] width 901 height 85
click at [760, 609] on div "Chat is waiting for you Võta vestlus üle Arhiveeri vestlus Blokeeri" at bounding box center [767, 596] width 901 height 85
click at [745, 612] on div "Võta vestlus üle" at bounding box center [768, 626] width 122 height 28
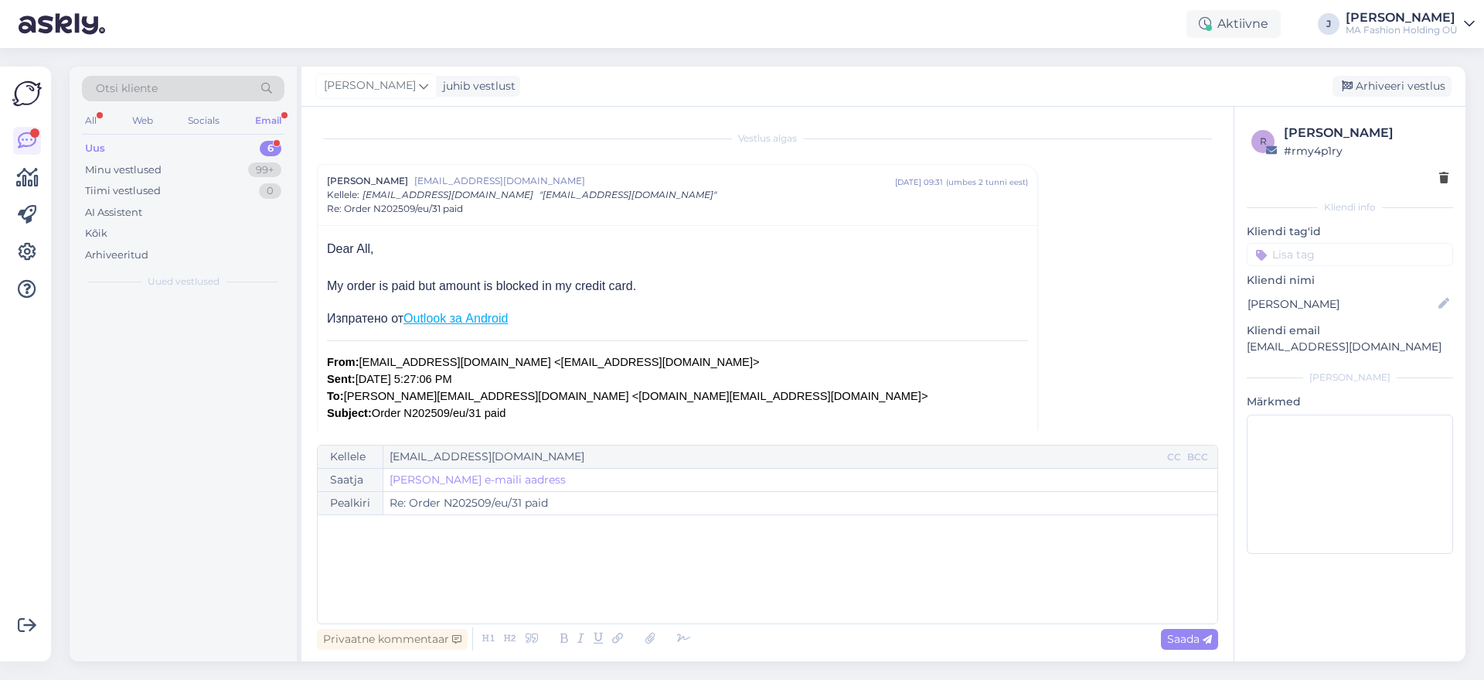
scroll to position [42, 0]
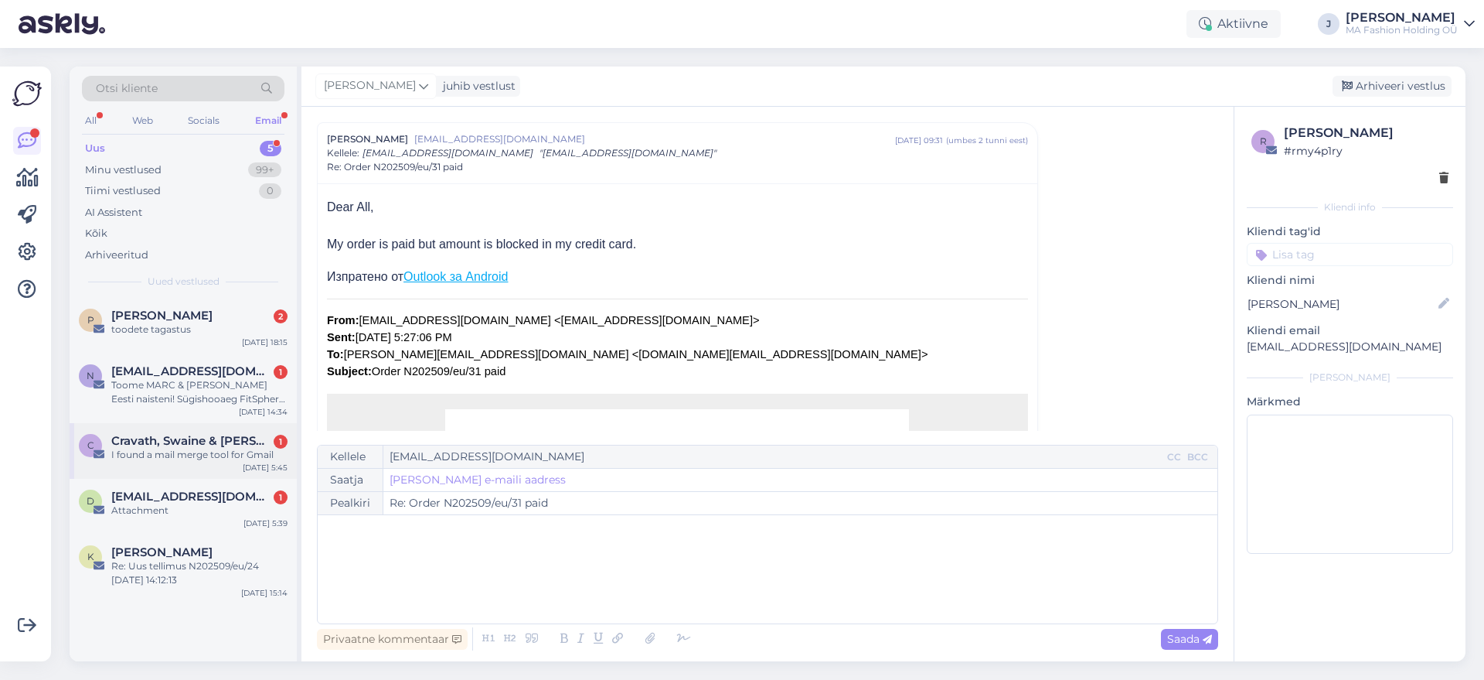
click at [199, 441] on span "Cravath, Swaine & [PERSON_NAME] LLP" at bounding box center [191, 441] width 161 height 14
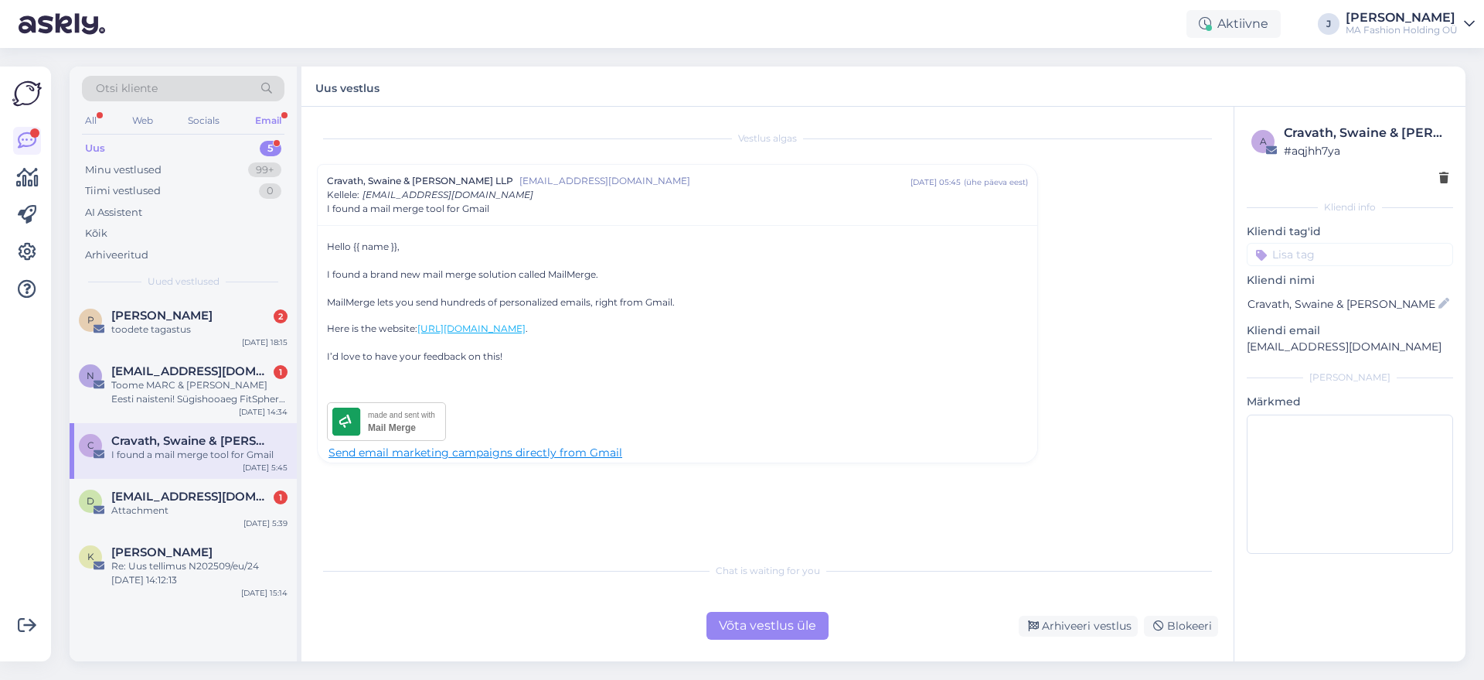
click at [793, 629] on div "Võta vestlus üle" at bounding box center [768, 626] width 122 height 28
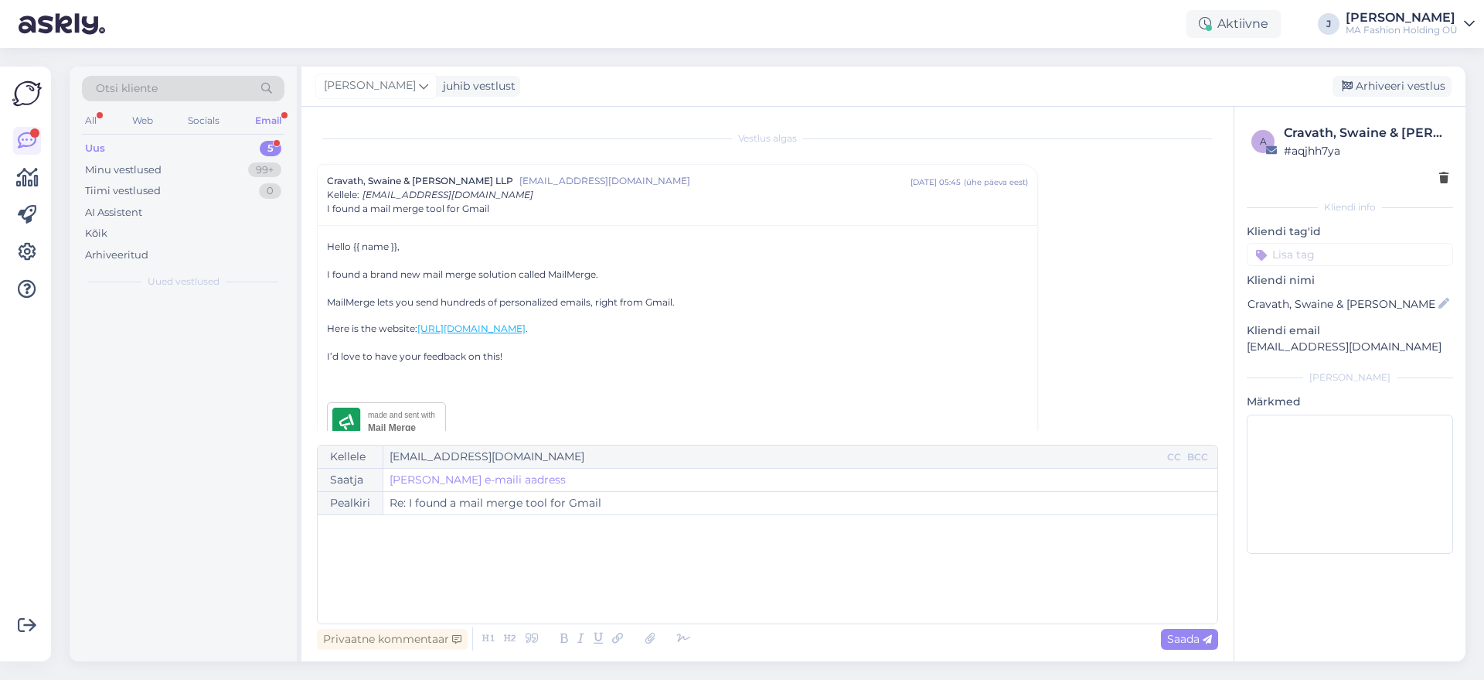
scroll to position [42, 0]
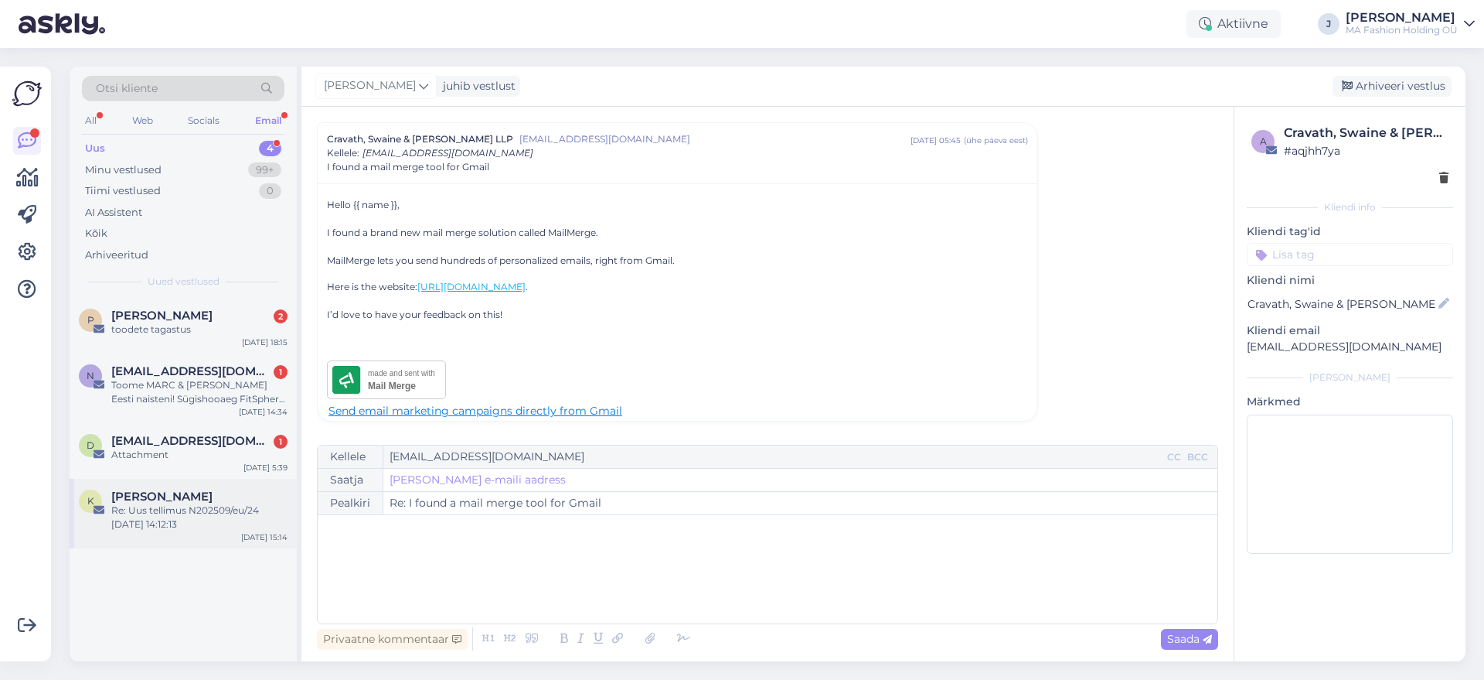
click at [230, 487] on div "K [PERSON_NAME] Re: Uus tellimus N202509/eu/24 [DATE] 14:12:13 [DATE] 15:14" at bounding box center [183, 514] width 227 height 70
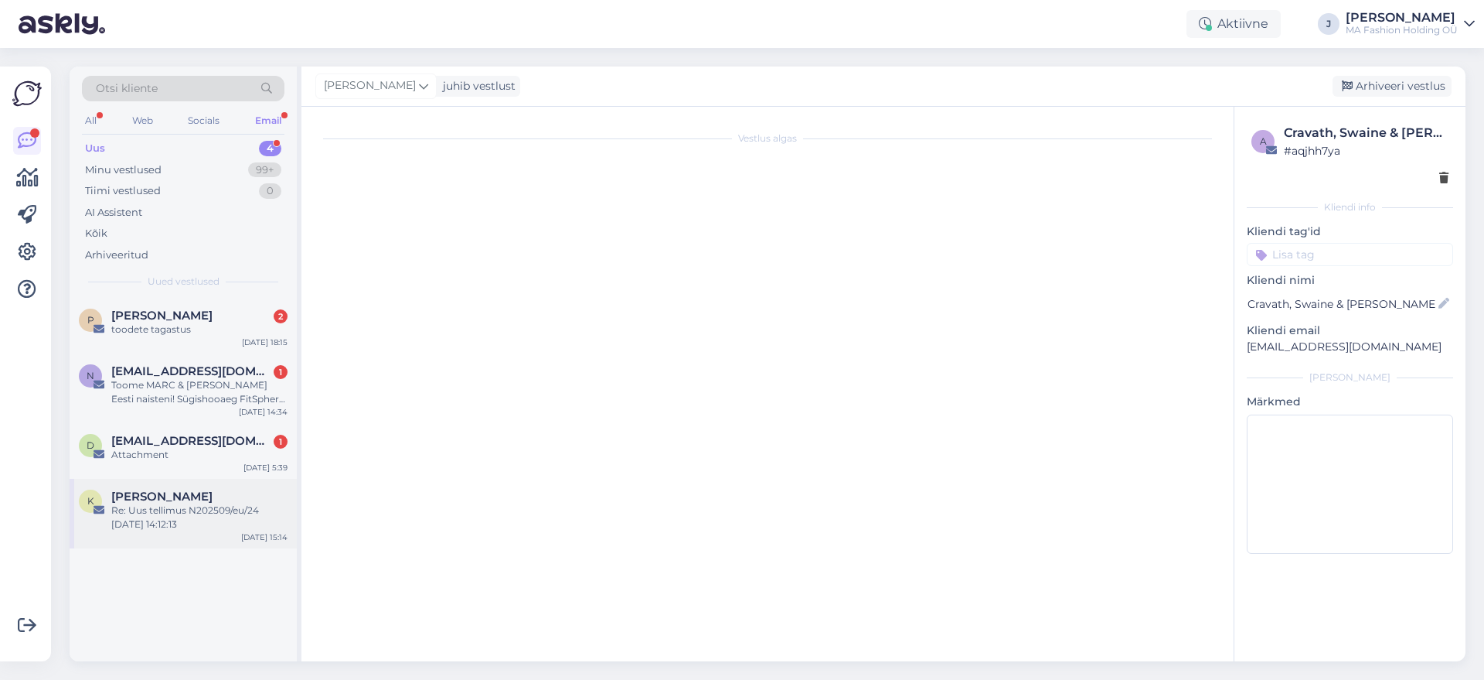
scroll to position [0, 0]
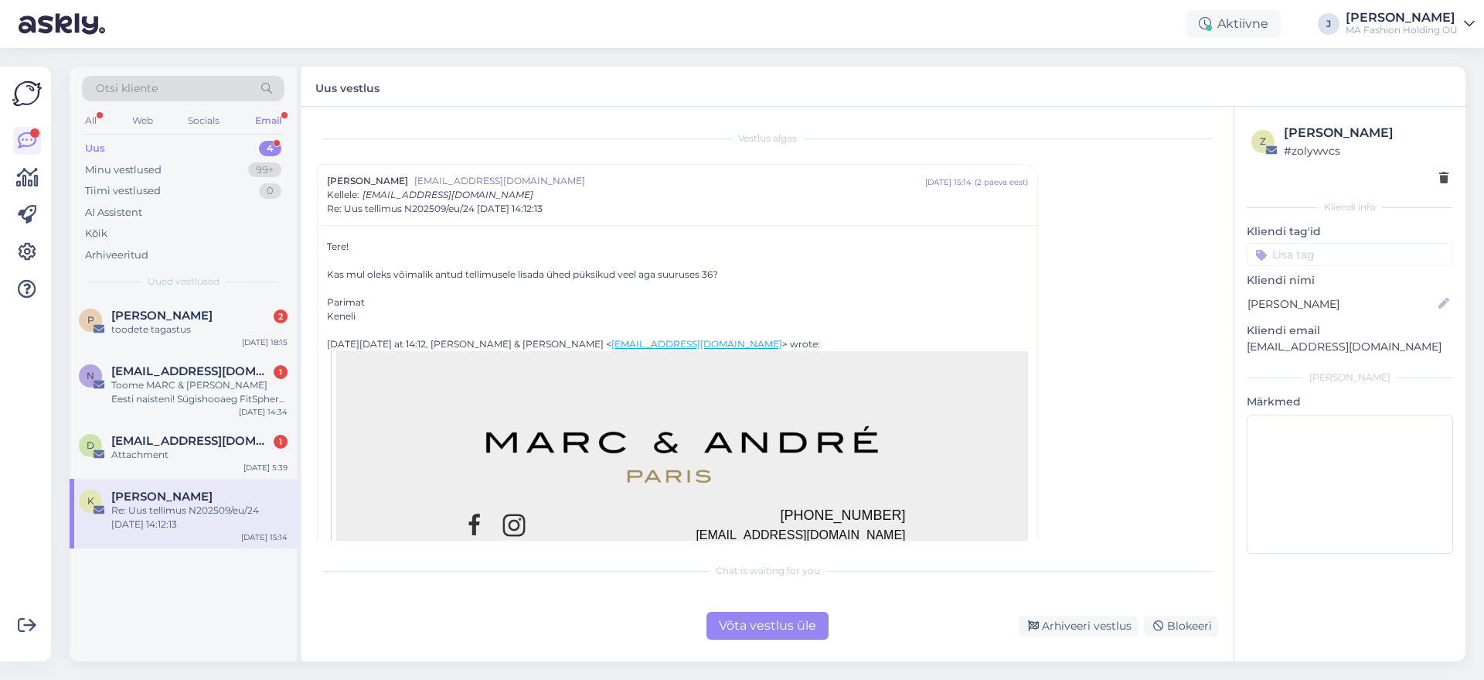
click at [807, 622] on div "Võta vestlus üle" at bounding box center [768, 626] width 122 height 28
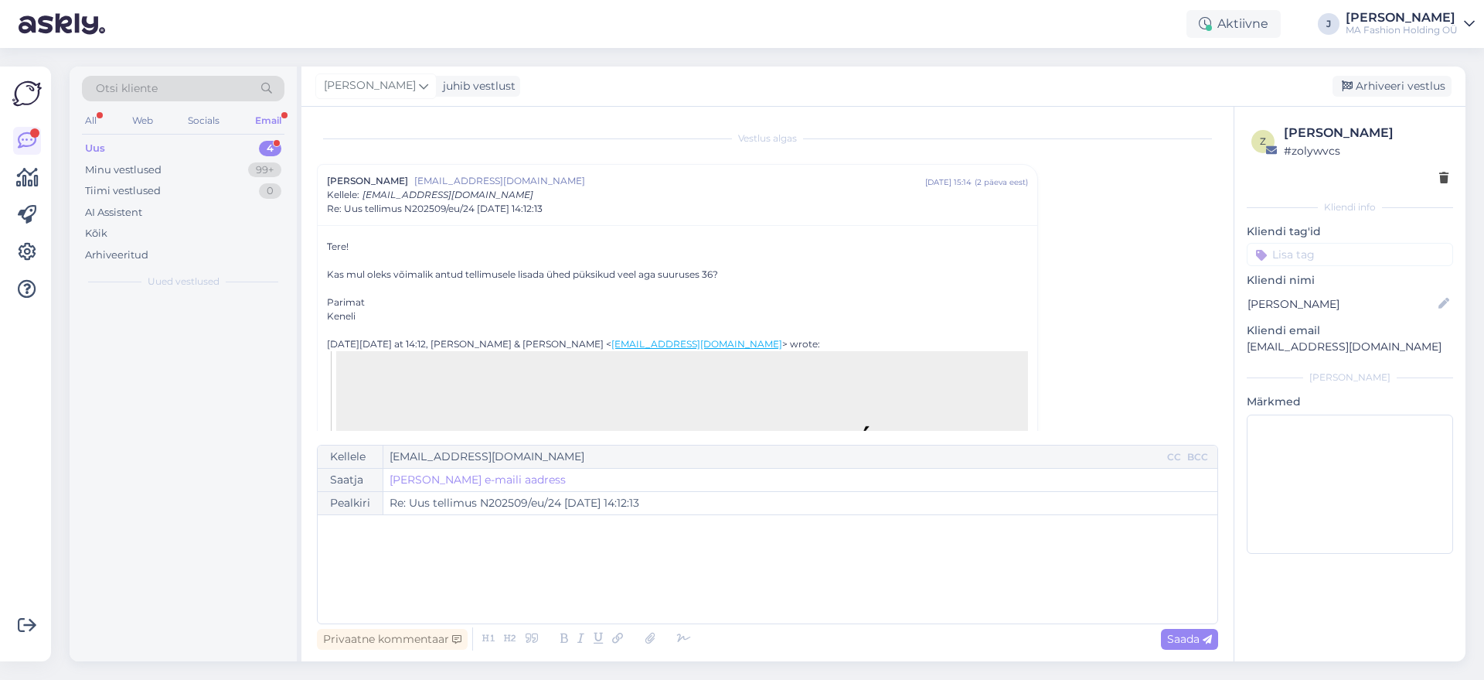
scroll to position [42, 0]
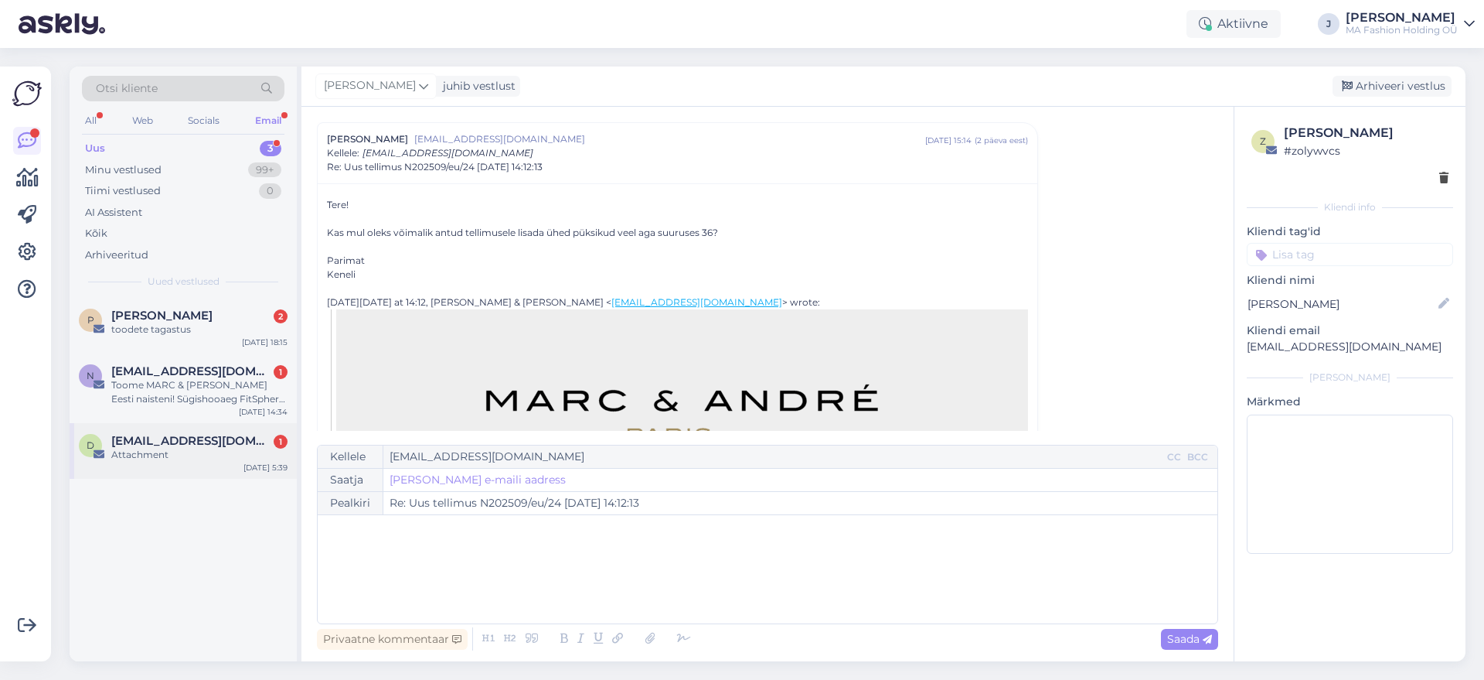
click at [144, 448] on div "Attachment" at bounding box center [199, 455] width 176 height 14
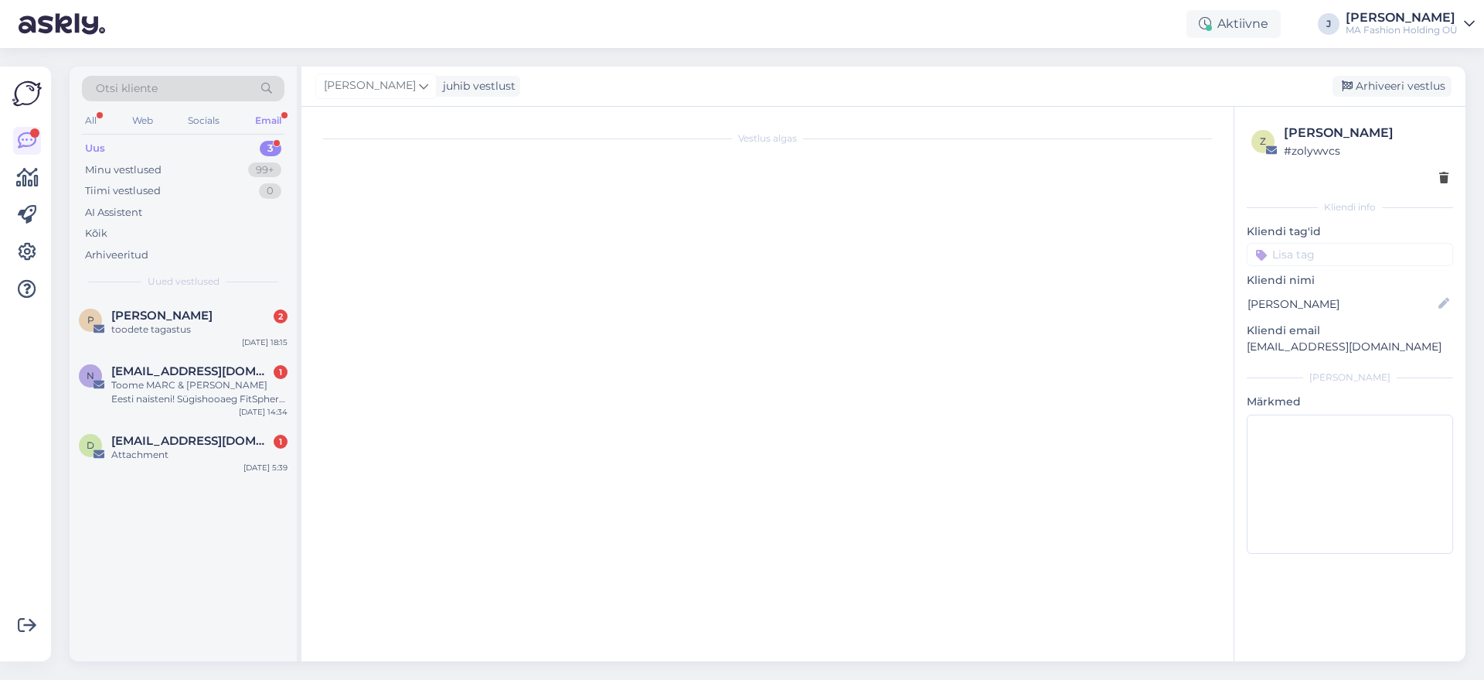
scroll to position [0, 0]
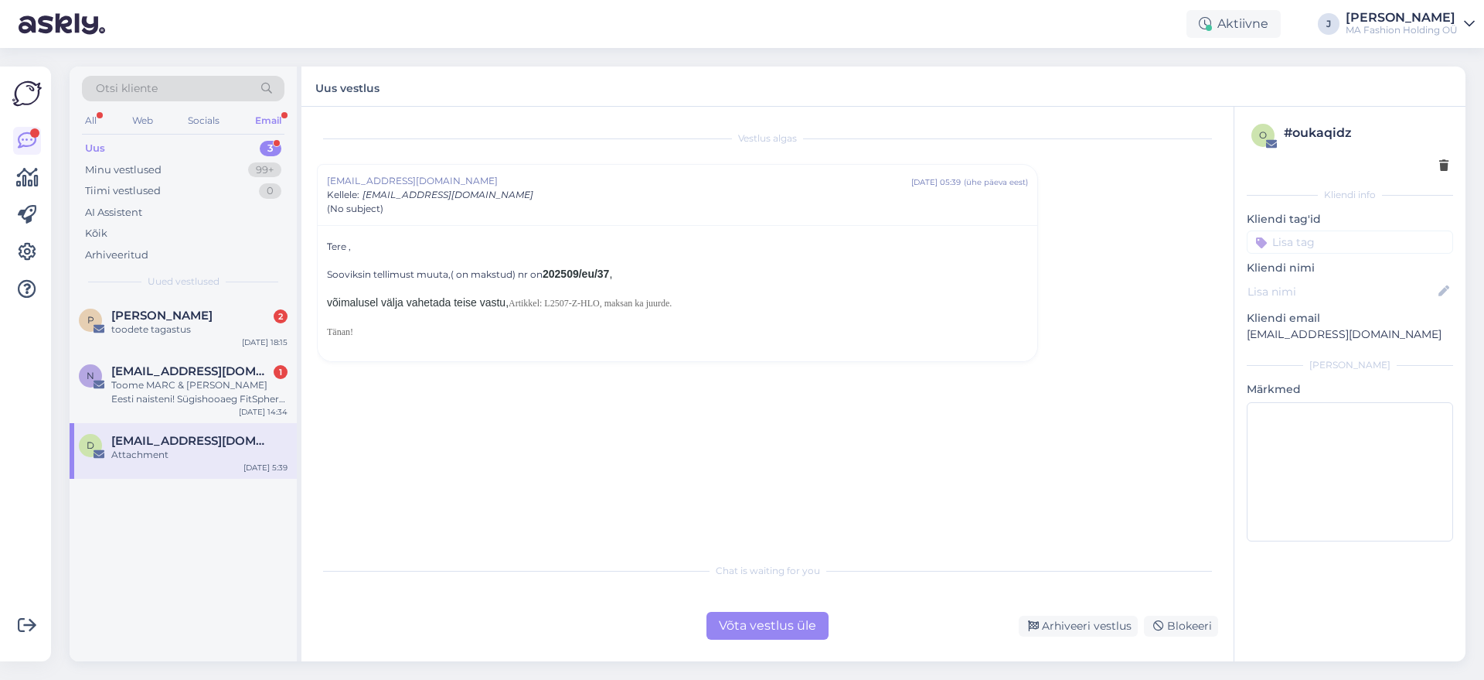
click at [759, 604] on div "Chat is waiting for you Võta vestlus üle Arhiveeri vestlus Blokeeri" at bounding box center [767, 596] width 901 height 85
click at [759, 612] on div "Võta vestlus üle" at bounding box center [768, 626] width 122 height 28
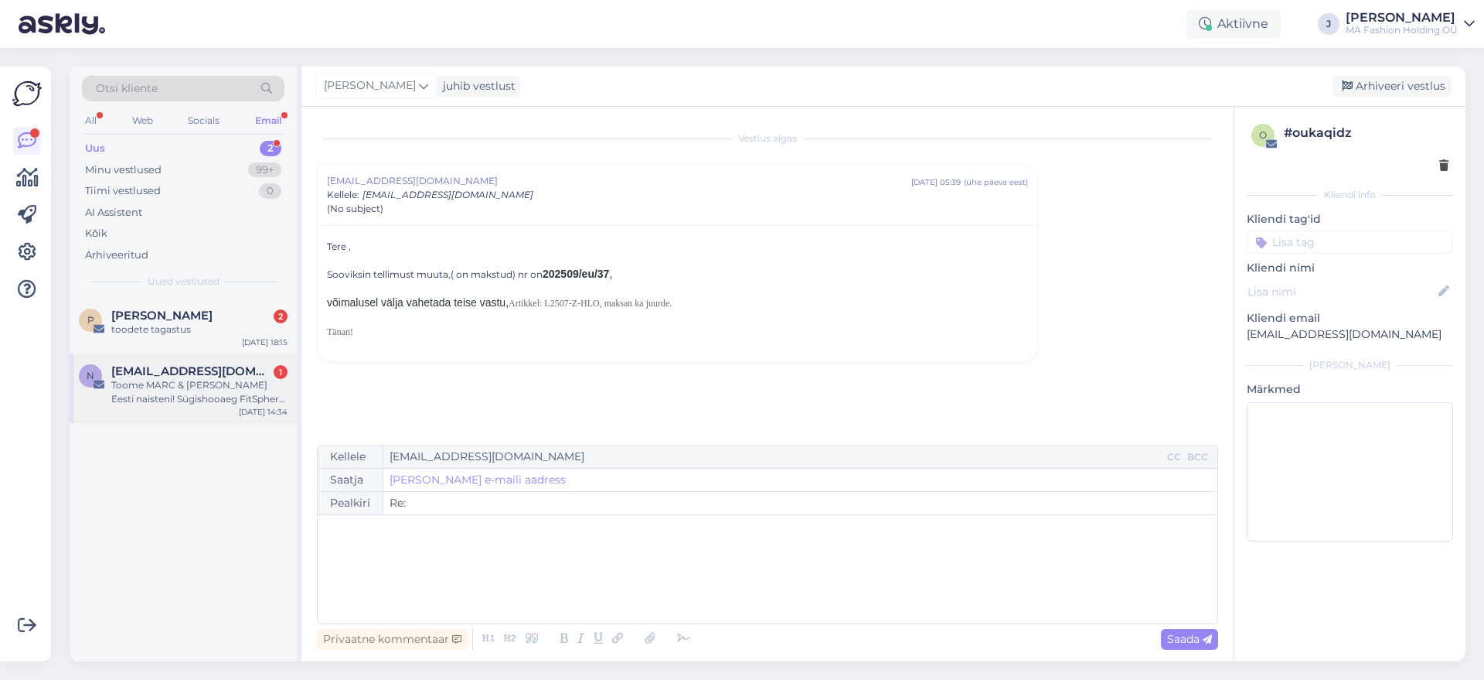
click at [182, 411] on div "n [EMAIL_ADDRESS][DOMAIN_NAME] 1 Toome MARC & [PERSON_NAME] Eesti naisteni! Süg…" at bounding box center [183, 388] width 227 height 70
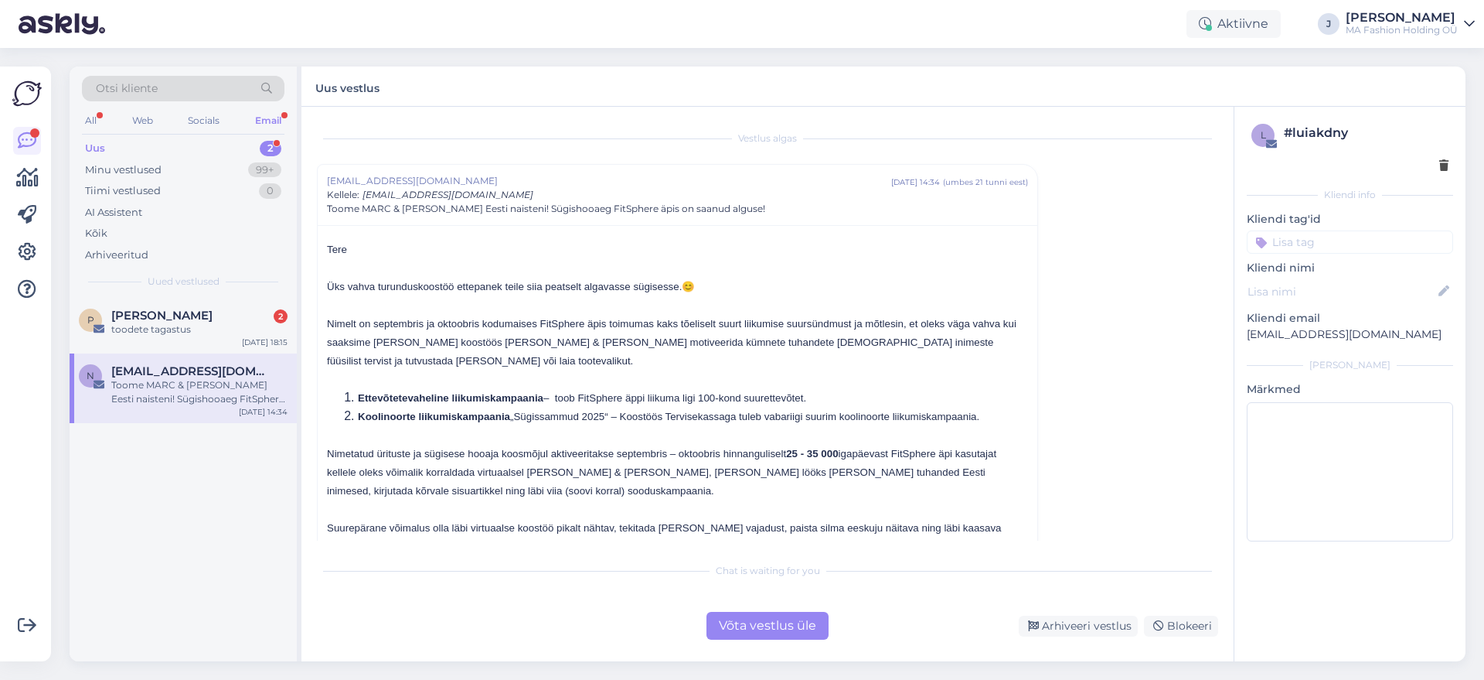
click at [743, 612] on div "Võta vestlus üle" at bounding box center [768, 626] width 122 height 28
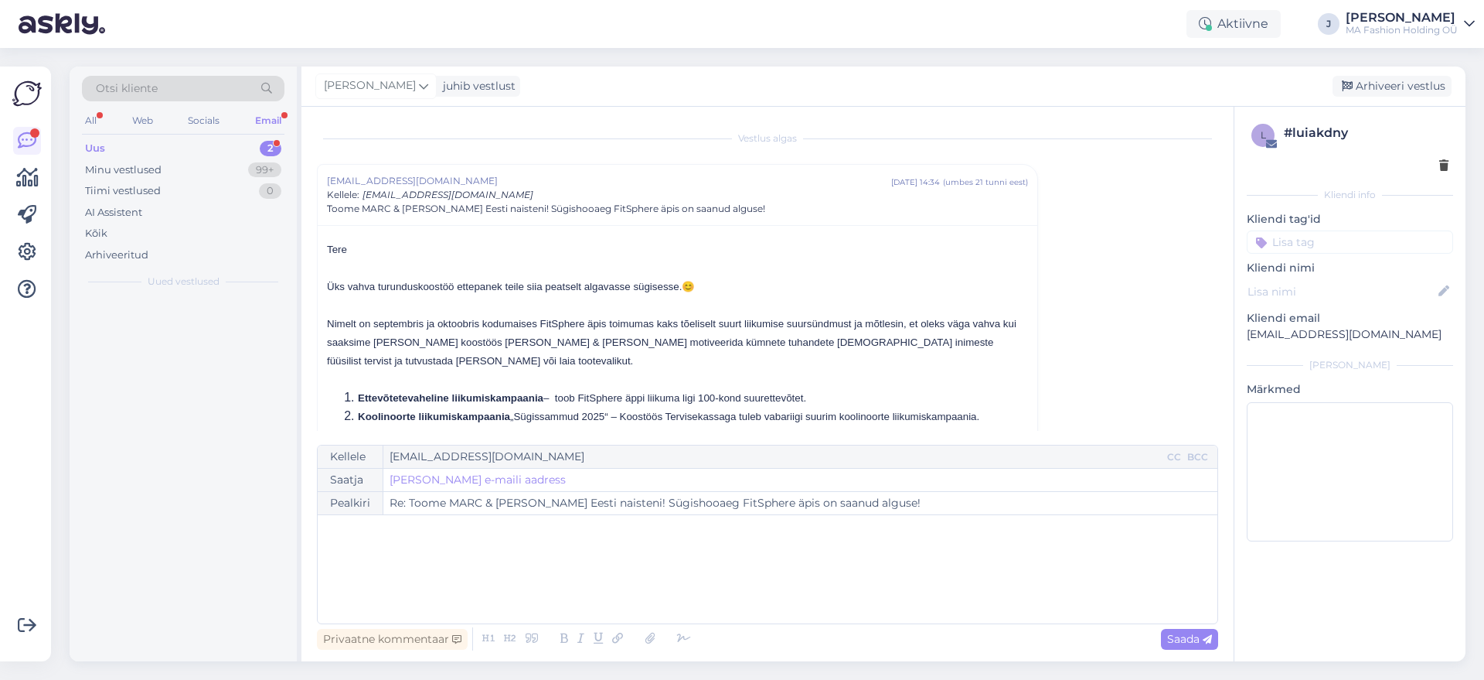
scroll to position [42, 0]
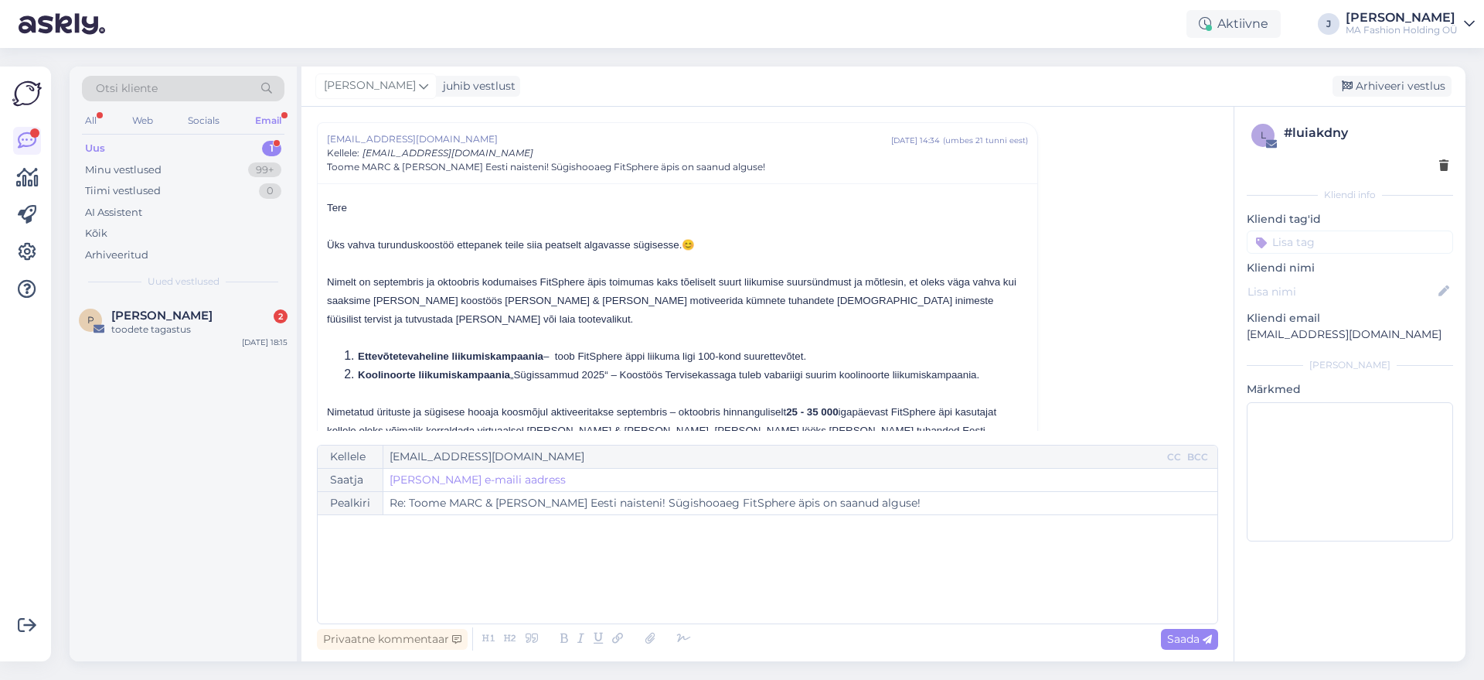
click at [189, 362] on div "P [PERSON_NAME] 2 toodete tagastus [DATE] 18:15" at bounding box center [183, 479] width 227 height 363
click at [186, 346] on div "P [PERSON_NAME] 2 toodete tagastus [DATE] 18:15" at bounding box center [183, 326] width 227 height 56
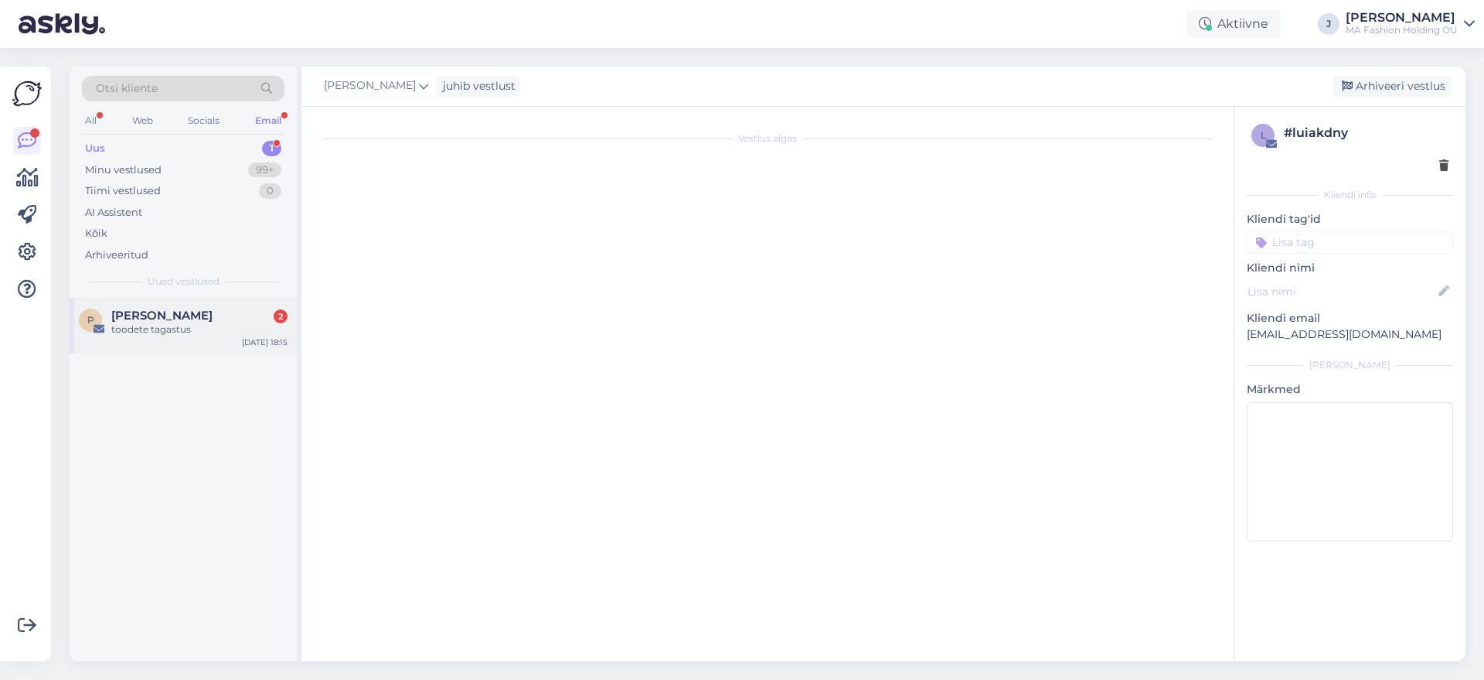
scroll to position [0, 0]
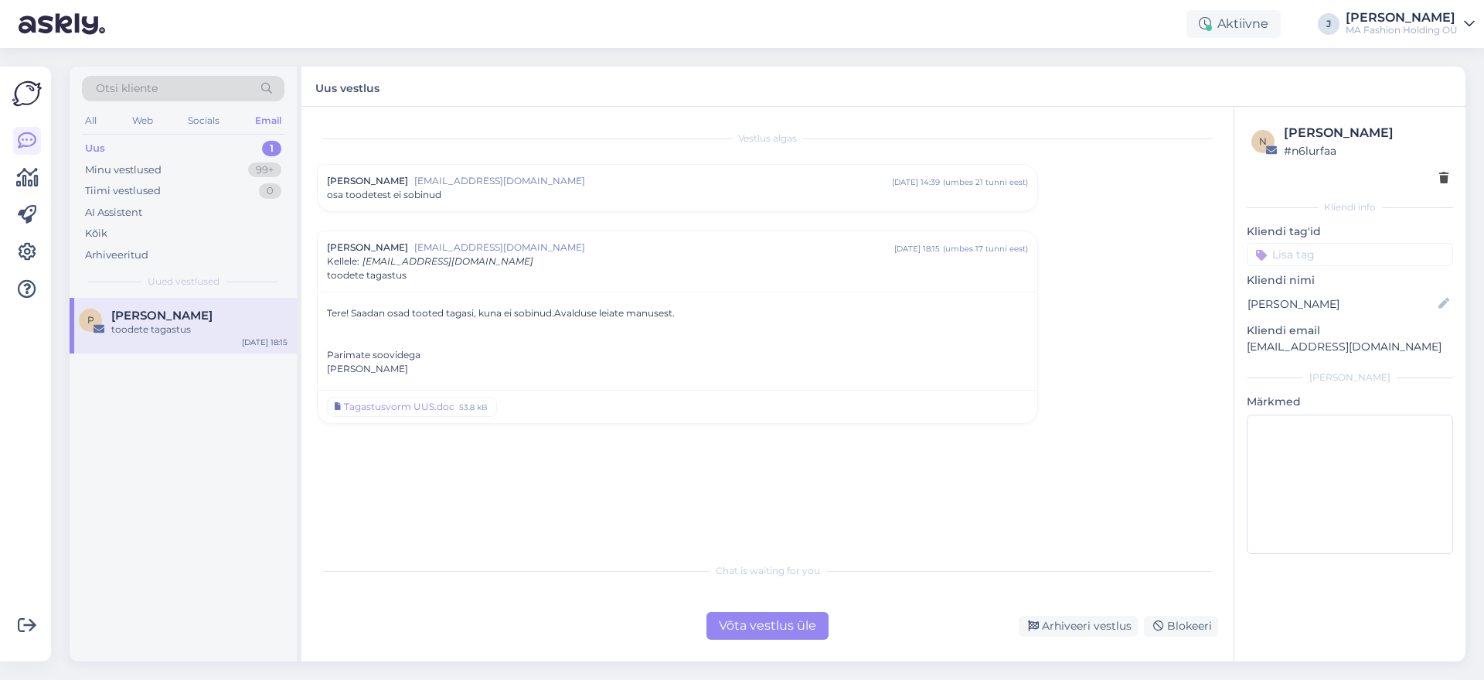
click at [739, 625] on div "Võta vestlus üle" at bounding box center [768, 626] width 122 height 28
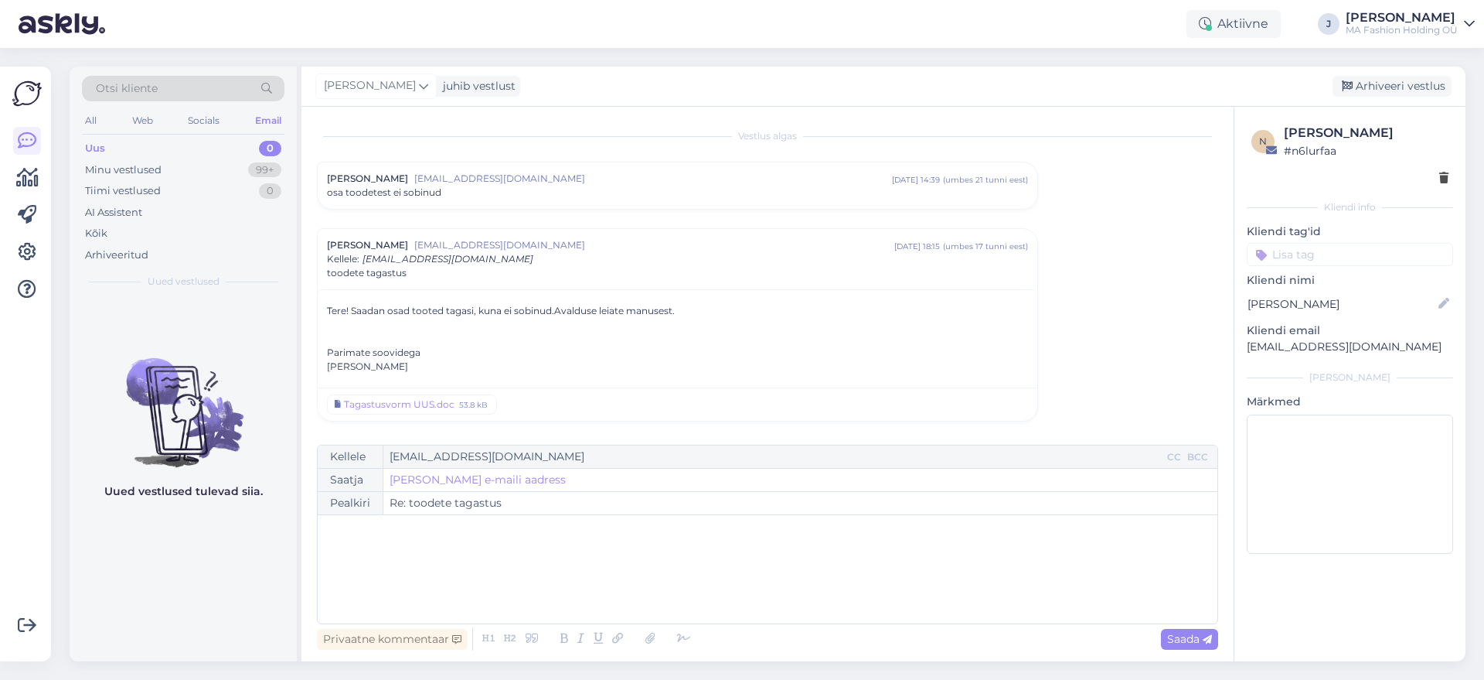
click at [157, 133] on div "All Web Socials Email" at bounding box center [183, 123] width 203 height 24
click at [149, 121] on div "Web" at bounding box center [142, 121] width 27 height 20
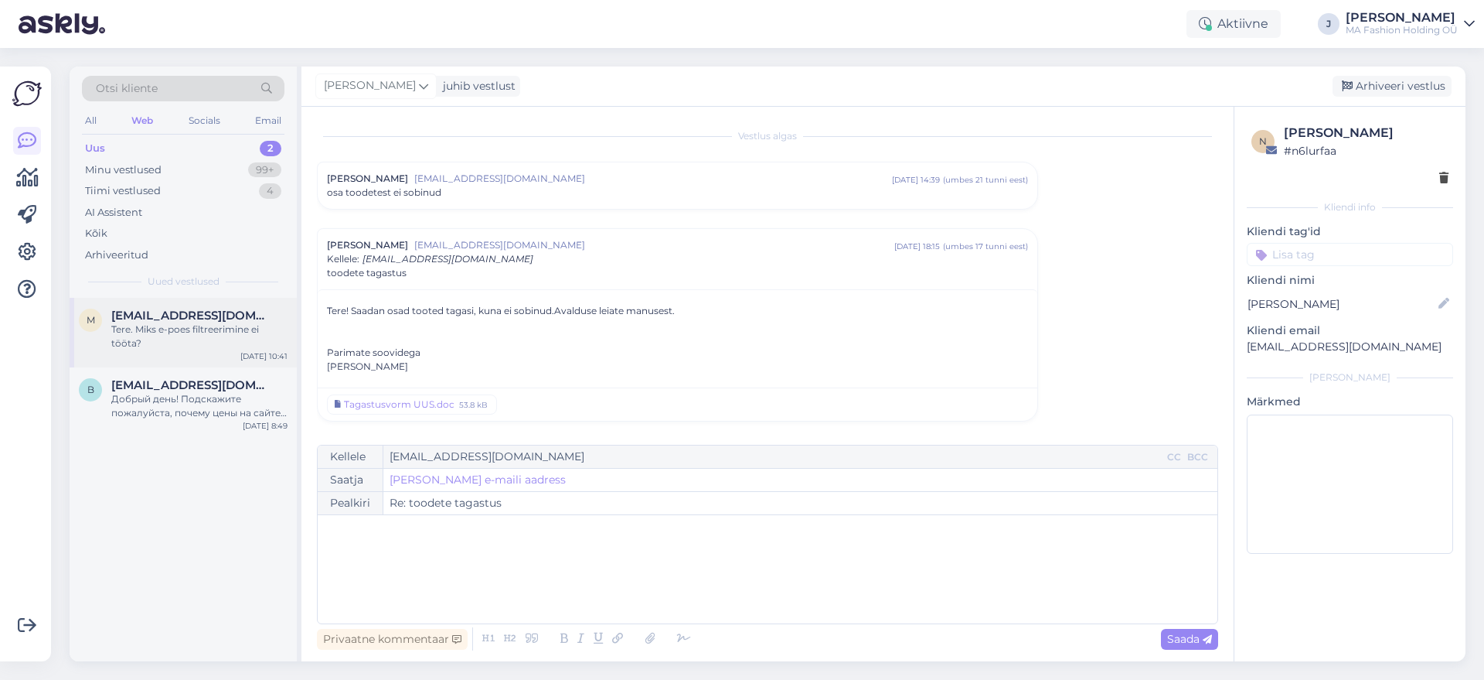
click at [215, 325] on div "Tere. Miks e-poes filtreerimine ei tööta?" at bounding box center [199, 336] width 176 height 28
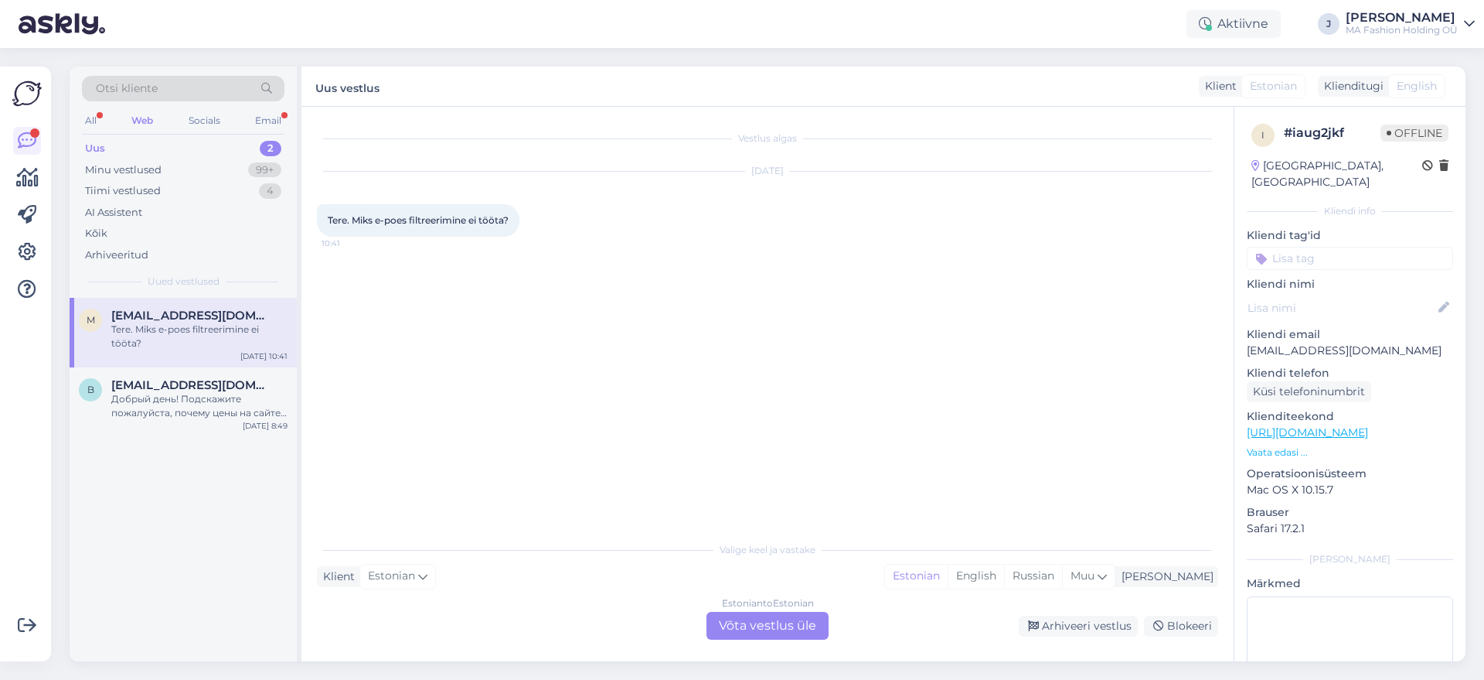
click at [270, 130] on div "Email" at bounding box center [268, 121] width 32 height 20
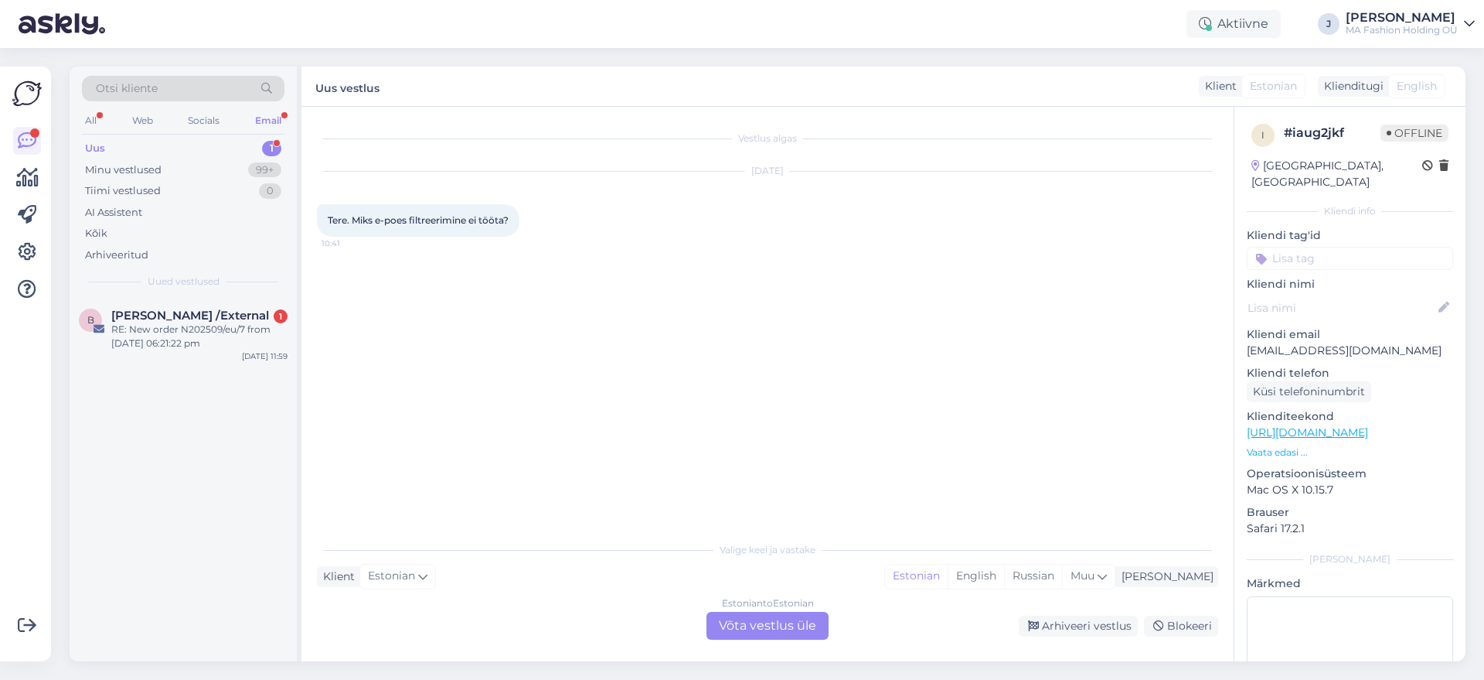
click at [270, 124] on div "Email" at bounding box center [268, 121] width 32 height 20
click at [237, 289] on div "Otsi kliente All Web Socials Email Uus 1 Minu vestlused 99+ Tiimi vestlused 0 A…" at bounding box center [183, 181] width 227 height 231
click at [245, 309] on span "[PERSON_NAME] /External" at bounding box center [190, 315] width 158 height 14
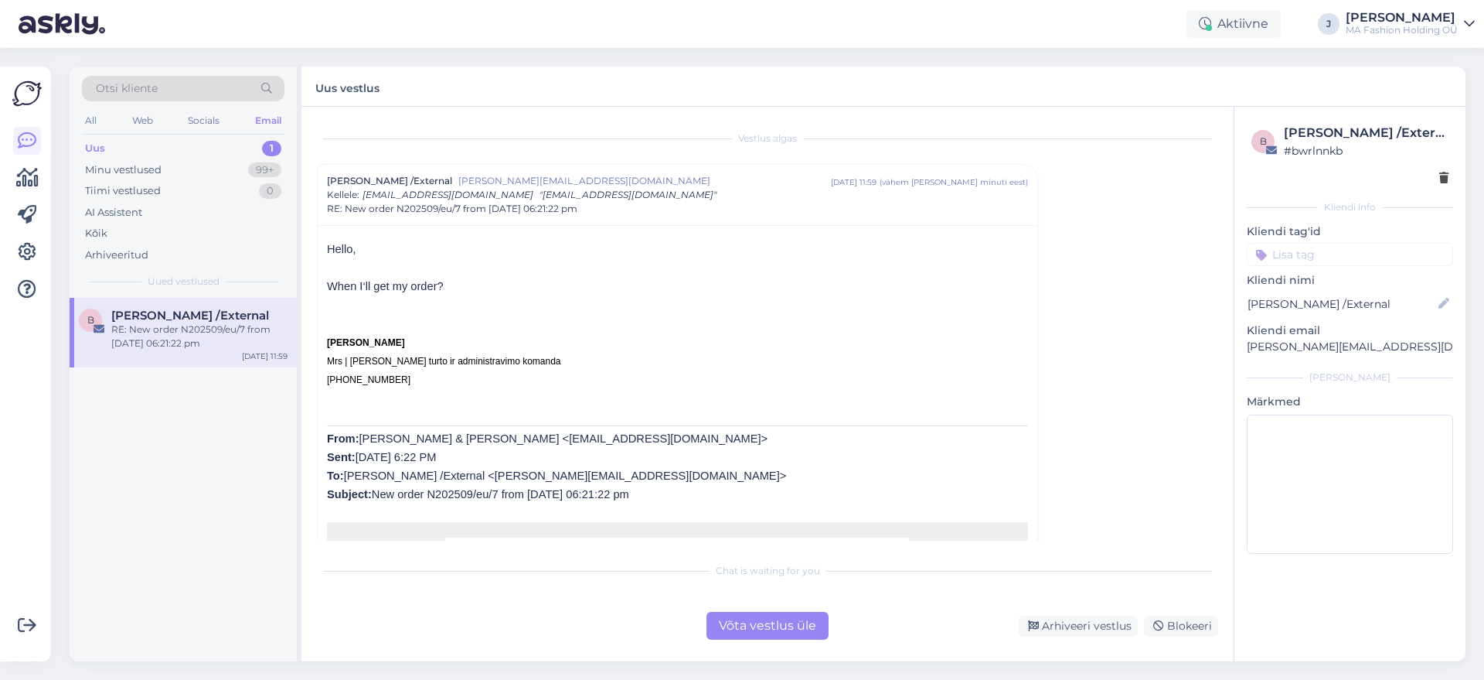
click at [749, 612] on div "Võta vestlus üle" at bounding box center [768, 626] width 122 height 28
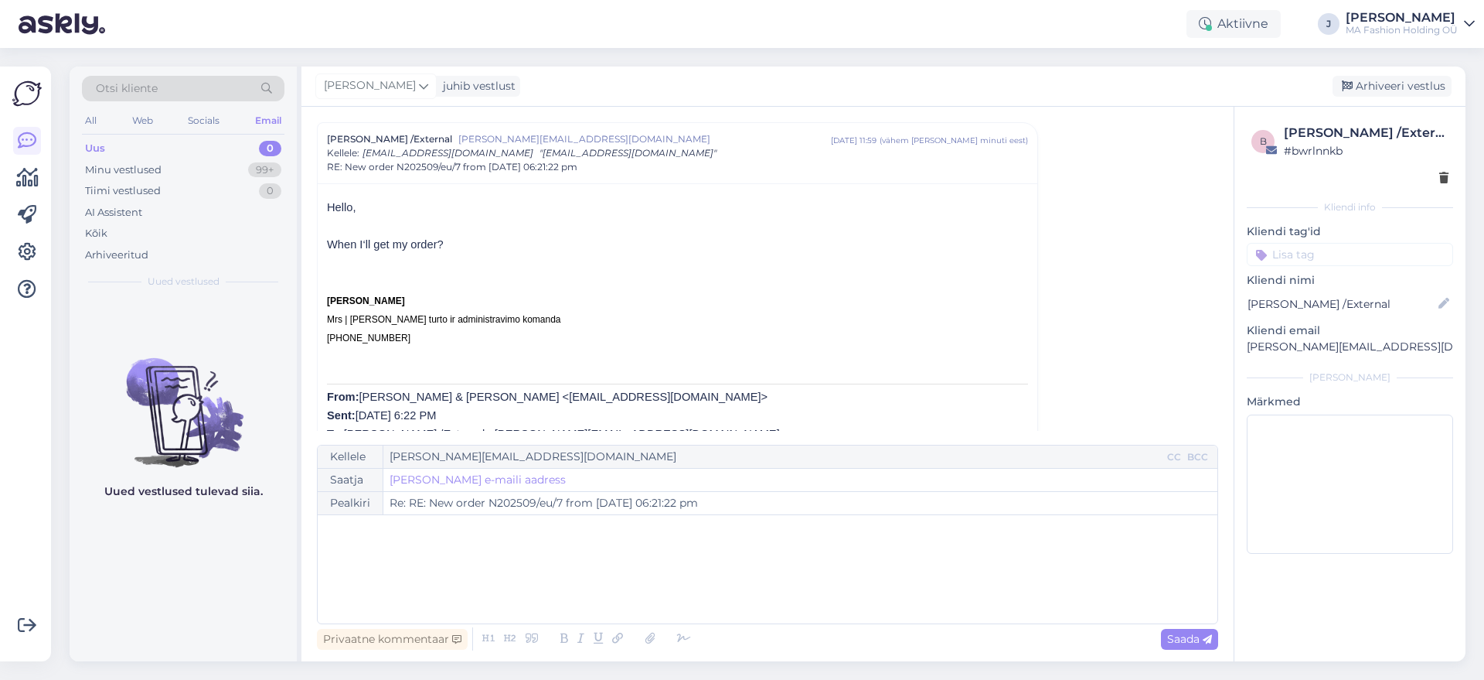
click at [764, 632] on div "Privaatne kommentaar Saada" at bounding box center [767, 638] width 901 height 29
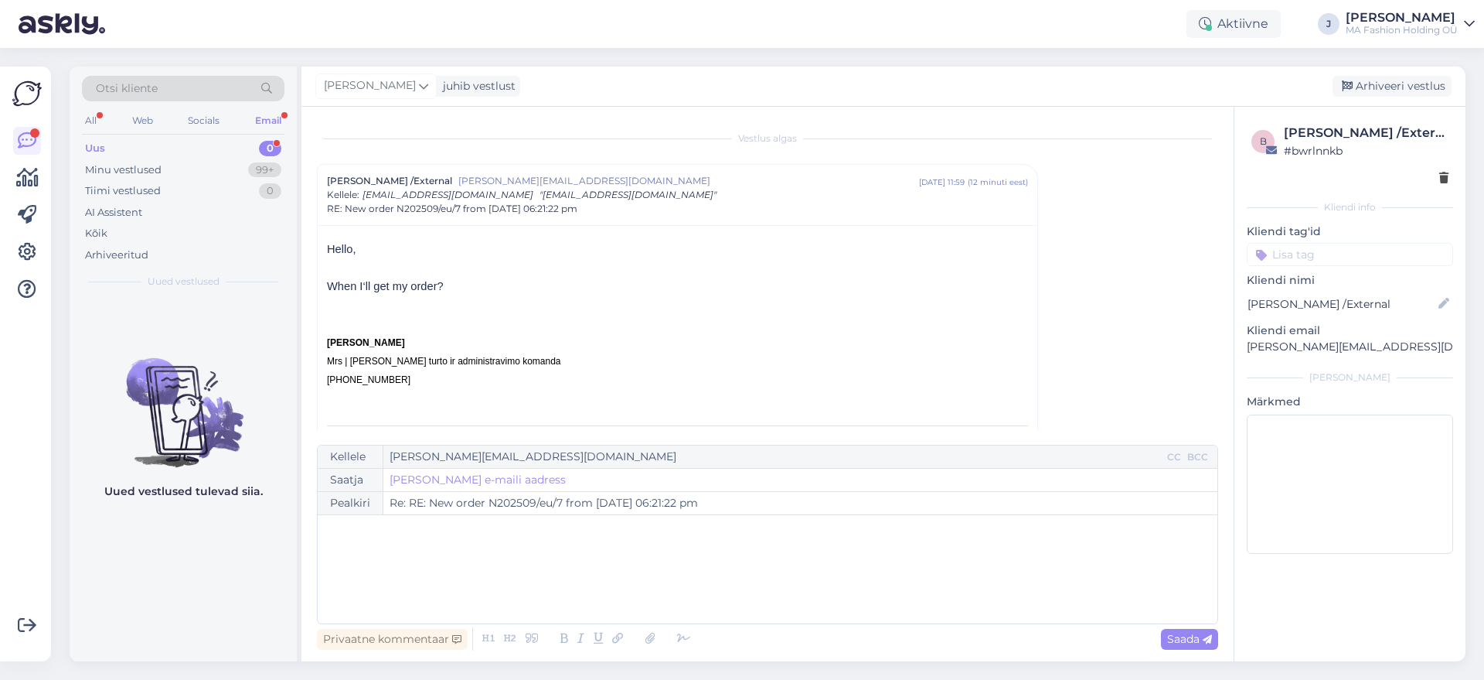
click at [291, 141] on div "Otsi kliente All Web Socials Email Uus 0 Minu vestlused 99+ Tiimi vestlused 0 A…" at bounding box center [183, 181] width 227 height 231
click at [254, 138] on div "Uus 0" at bounding box center [183, 149] width 203 height 22
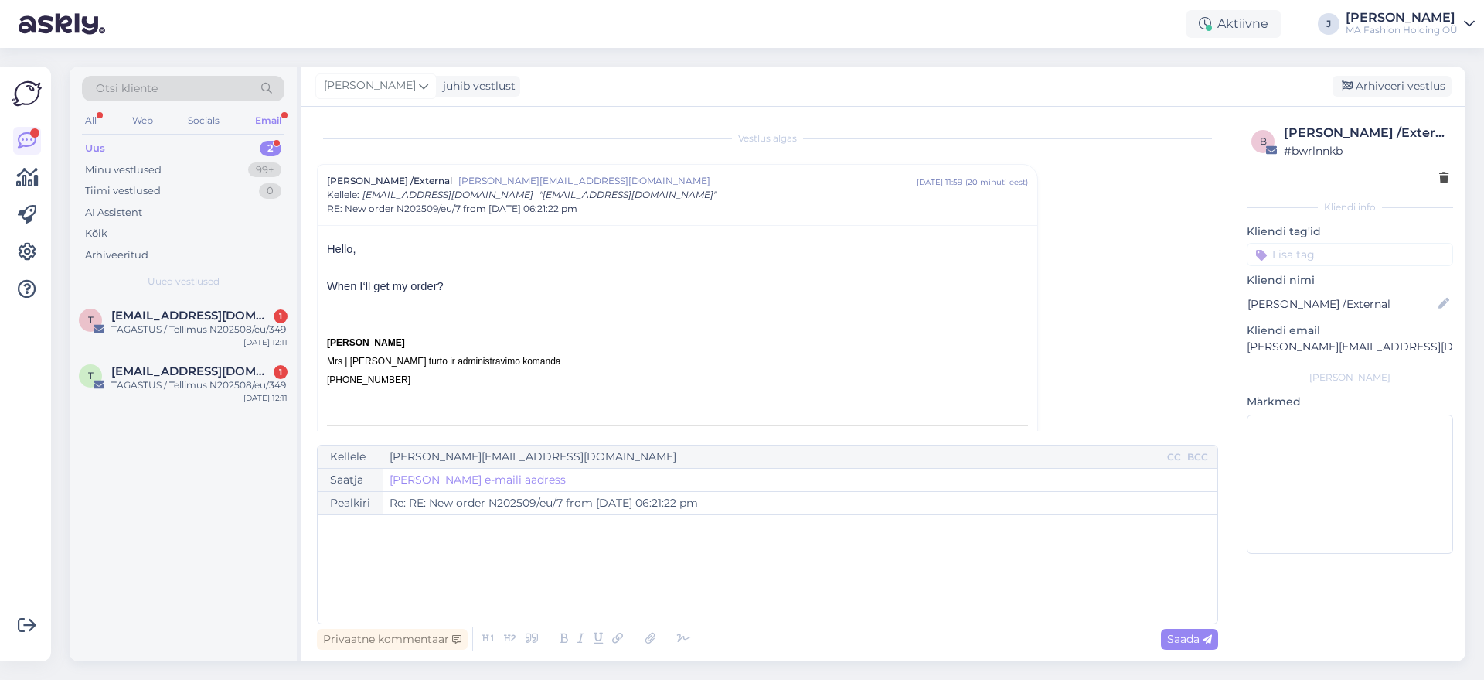
click at [230, 296] on div "Otsi kliente All Web Socials Email Uus 2 Minu vestlused 99+ Tiimi vestlused 0 A…" at bounding box center [183, 181] width 227 height 231
click at [232, 388] on div "TAGASTUS / Tellimus N202508/eu/349" at bounding box center [199, 385] width 176 height 14
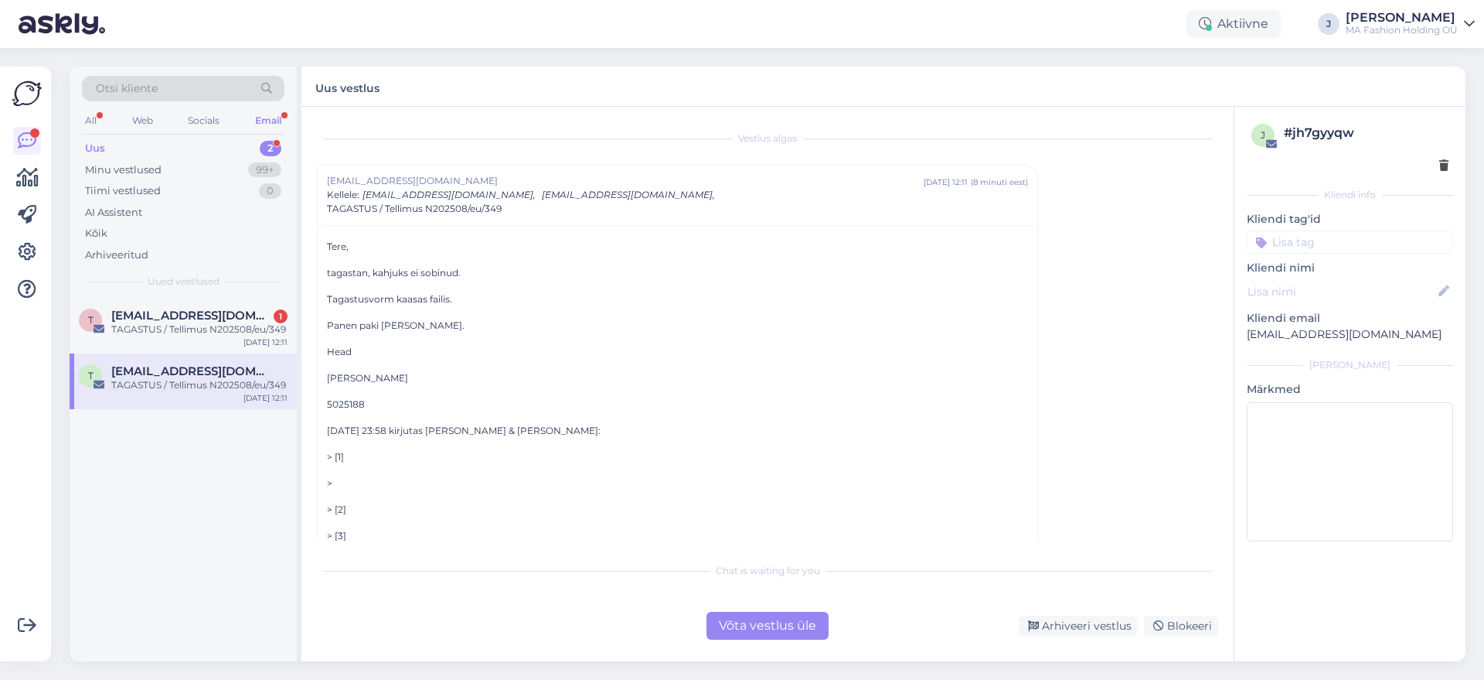
click at [792, 629] on div "Võta vestlus üle" at bounding box center [768, 626] width 122 height 28
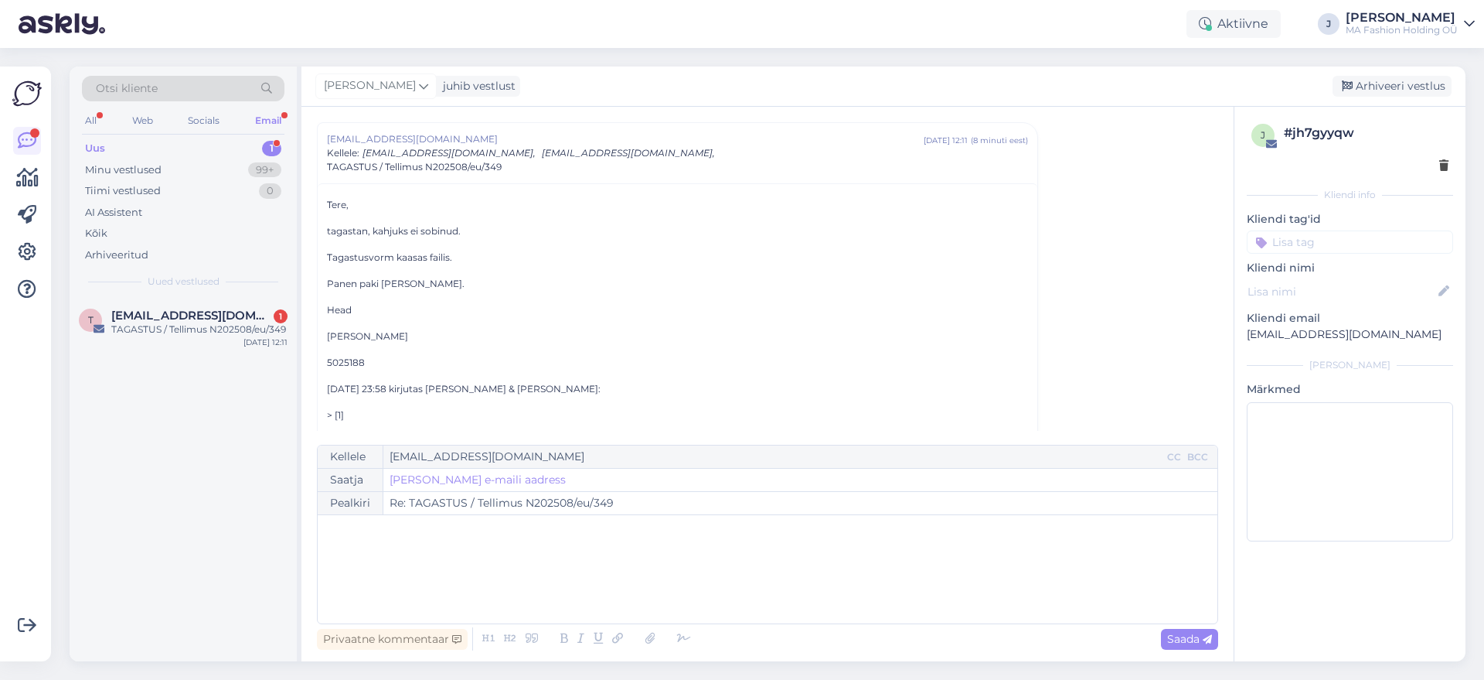
click at [278, 431] on div "t [EMAIL_ADDRESS][DOMAIN_NAME] 1 TAGASTUS / Tellimus N202508/eu/349 [DATE] 12:11" at bounding box center [183, 479] width 227 height 363
click at [205, 339] on div "t [EMAIL_ADDRESS][DOMAIN_NAME] 1 TAGASTUS / Tellimus N202508/eu/349 [DATE] 12:11" at bounding box center [183, 326] width 227 height 56
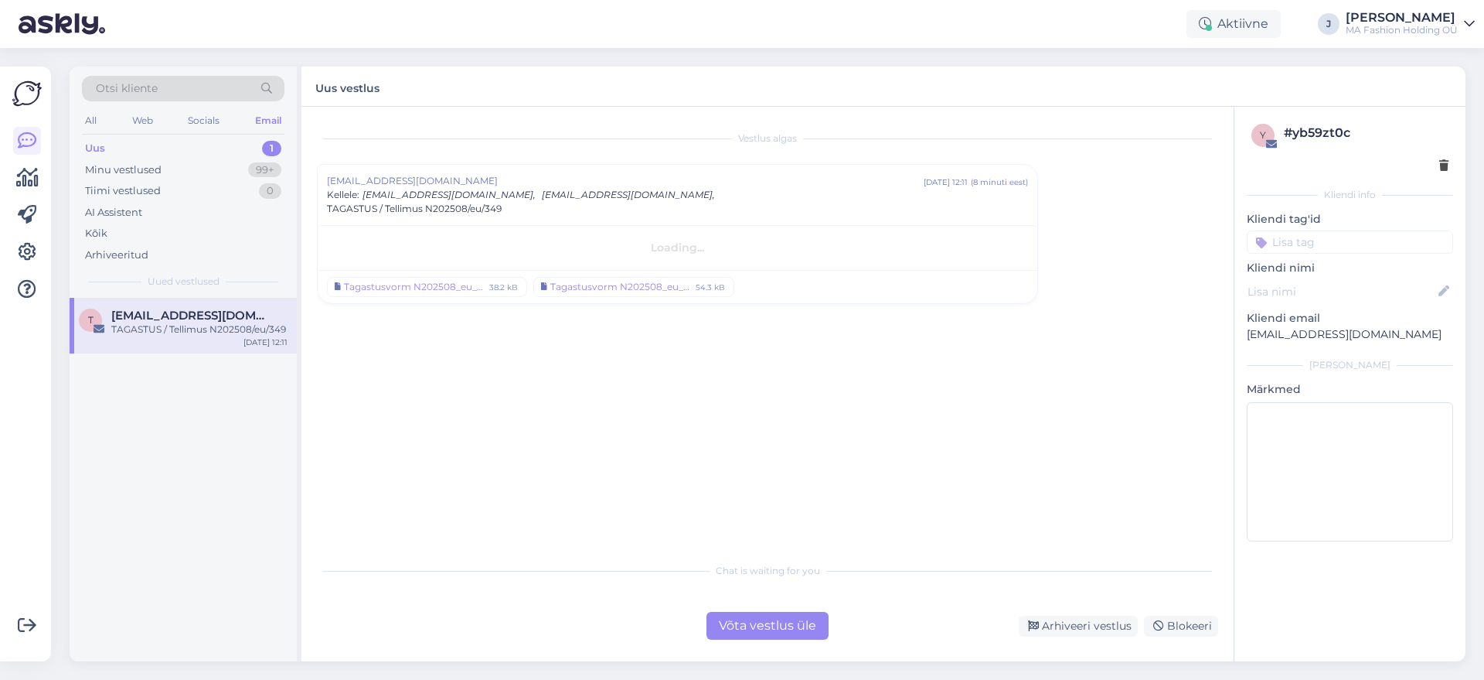
scroll to position [0, 0]
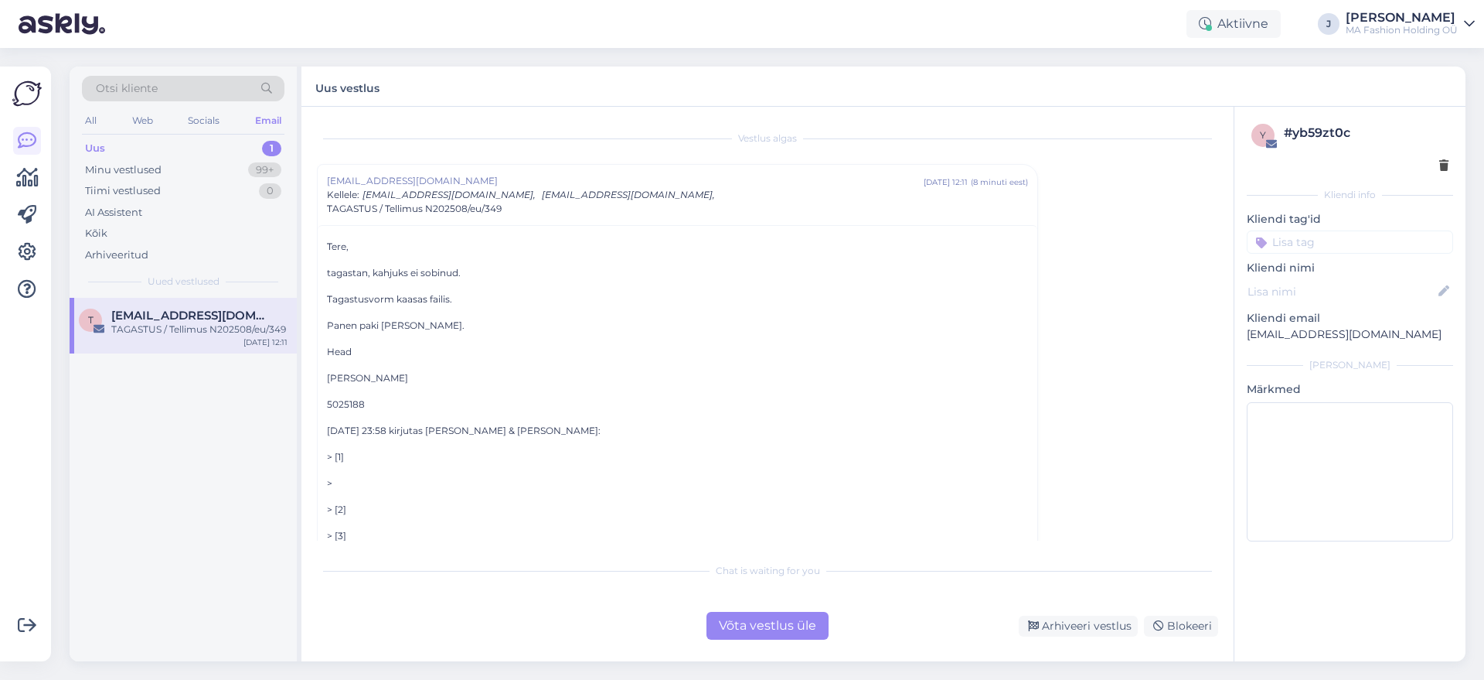
click at [784, 617] on div "Võta vestlus üle" at bounding box center [768, 626] width 122 height 28
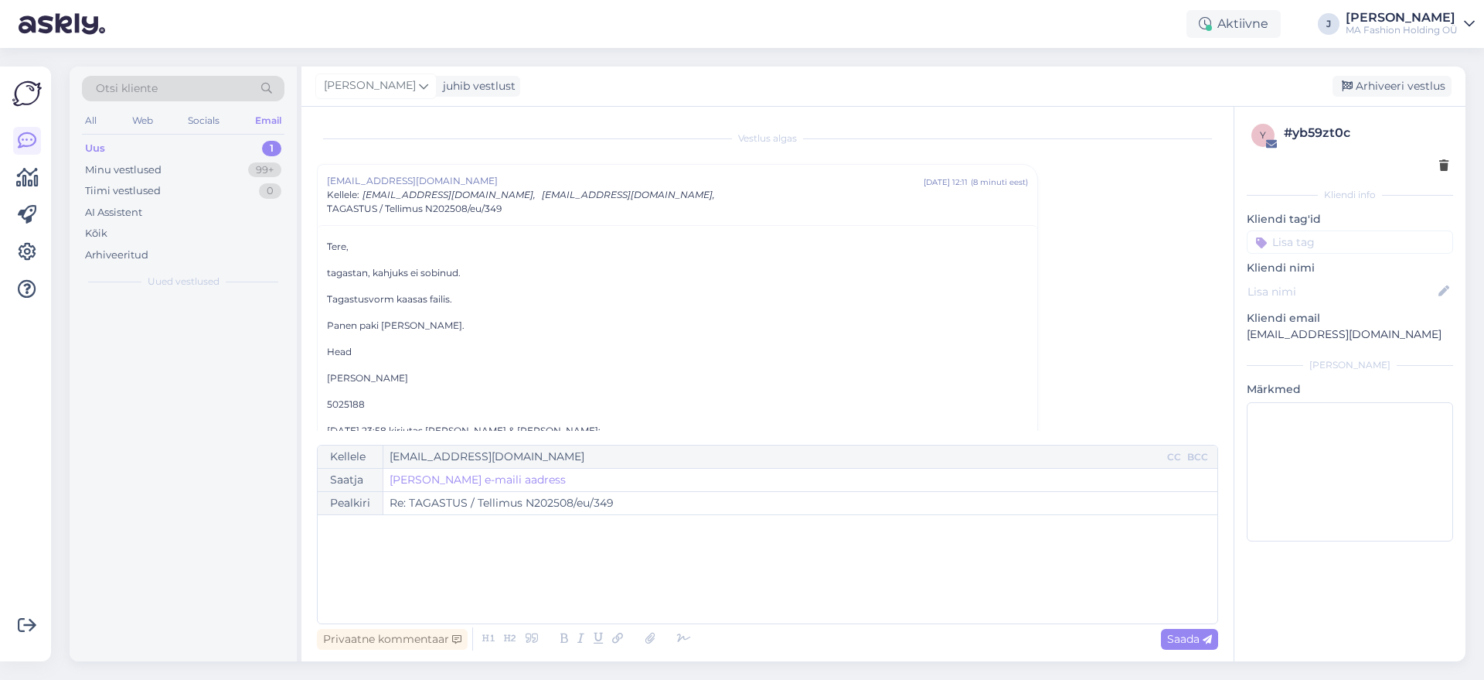
scroll to position [42, 0]
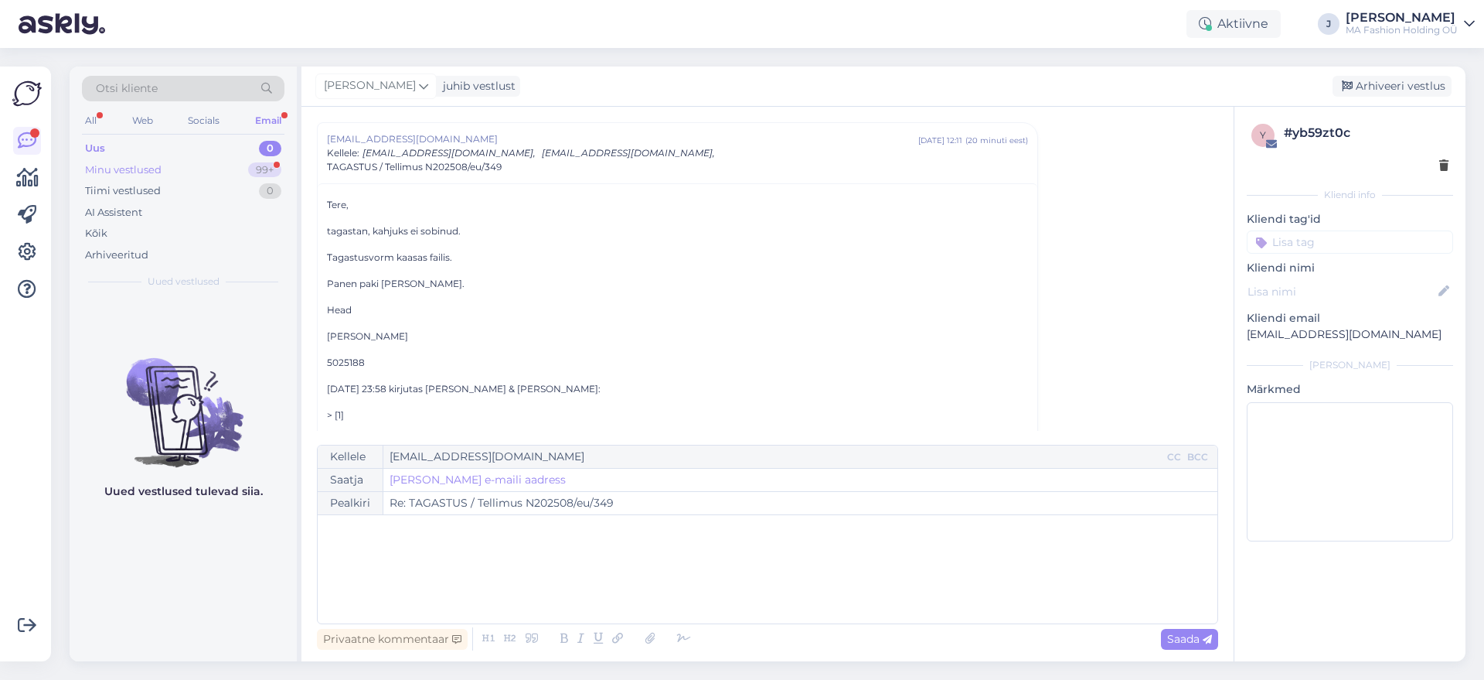
click at [231, 162] on div "Minu vestlused 99+" at bounding box center [183, 170] width 203 height 22
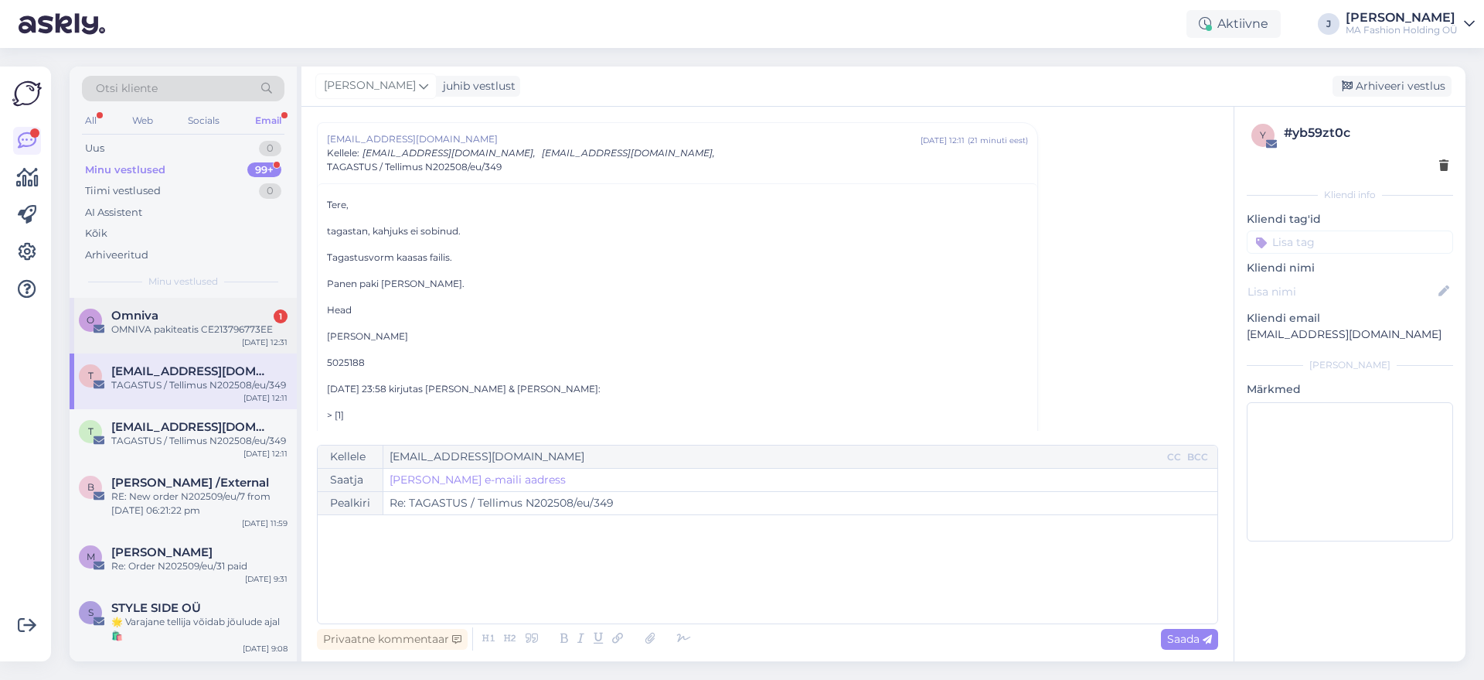
click at [176, 329] on div "OMNIVA pakiteatis CE213796773EE" at bounding box center [199, 329] width 176 height 14
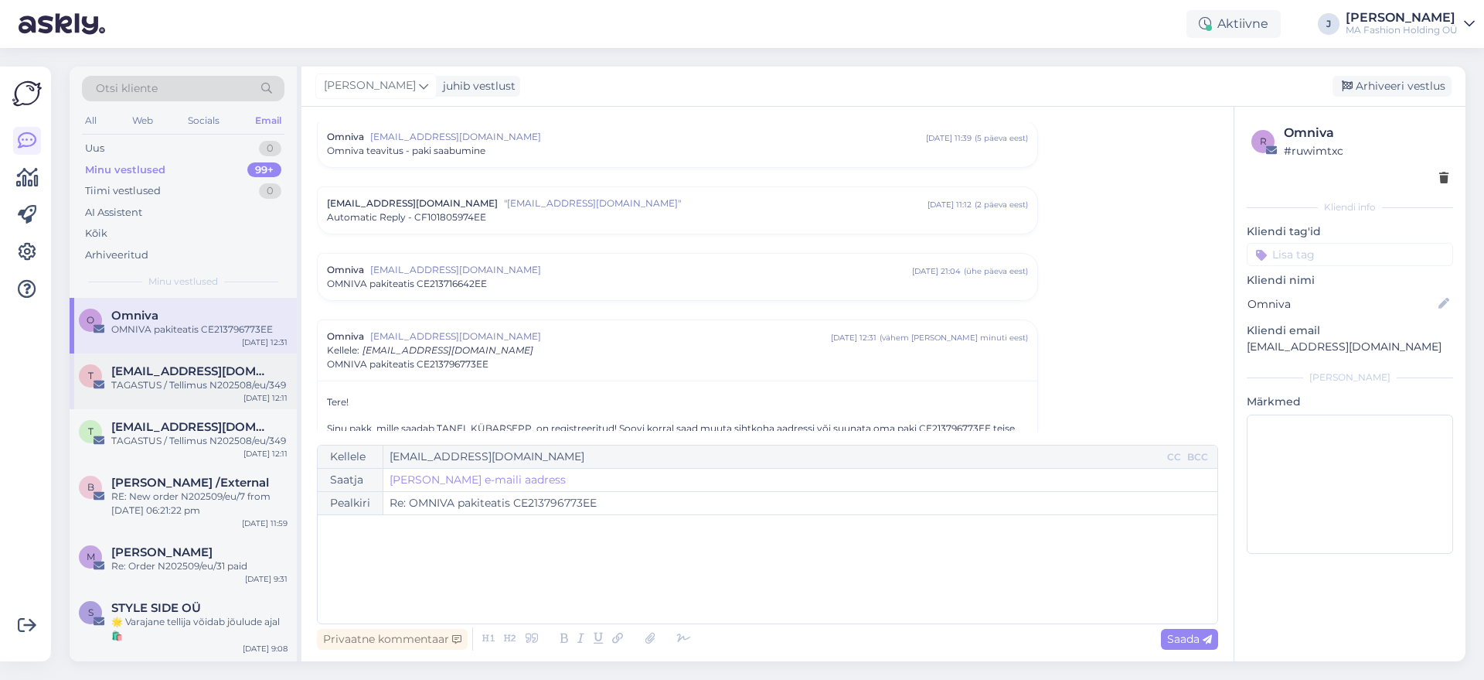
click at [160, 386] on div "TAGASTUS / Tellimus N202508/eu/349" at bounding box center [199, 385] width 176 height 14
